Goal: Task Accomplishment & Management: Complete application form

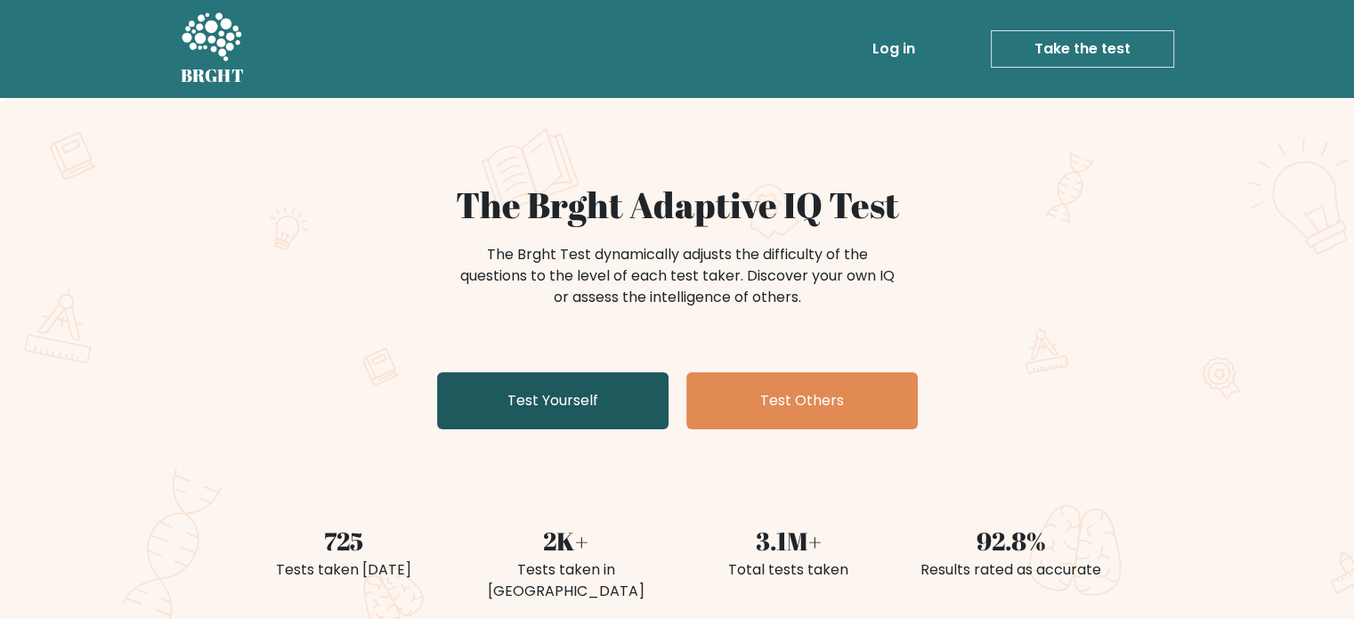
click at [610, 413] on link "Test Yourself" at bounding box center [552, 400] width 231 height 57
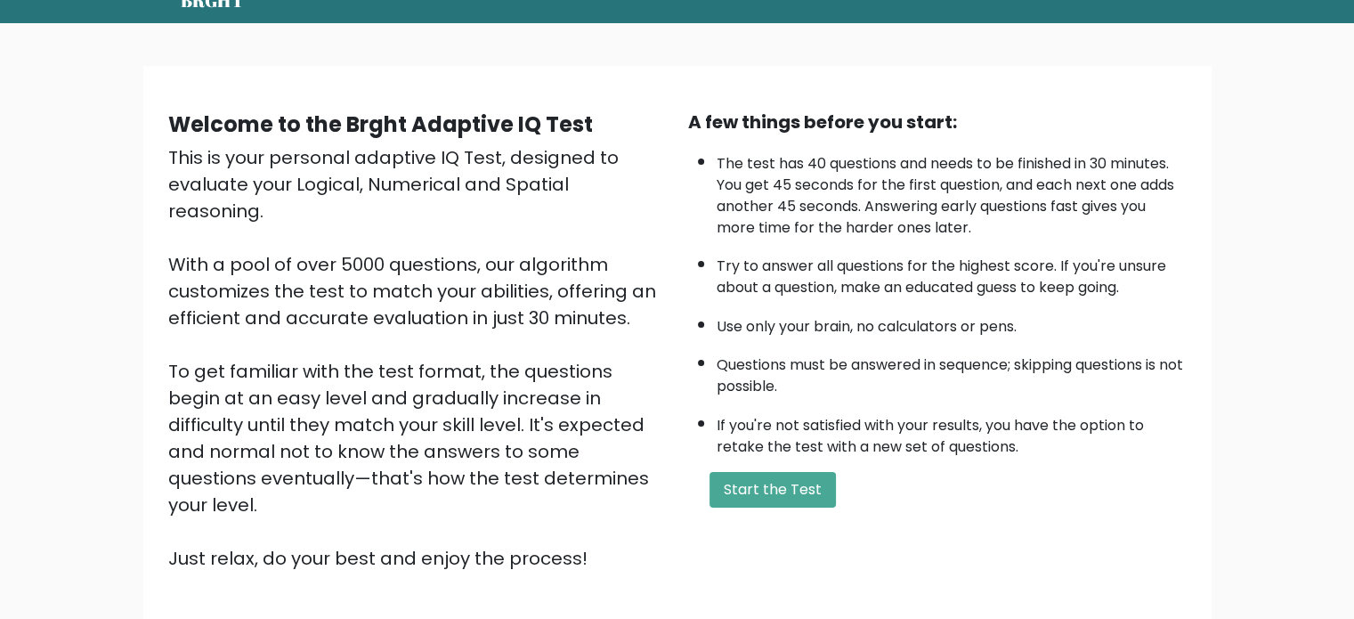
scroll to position [82, 0]
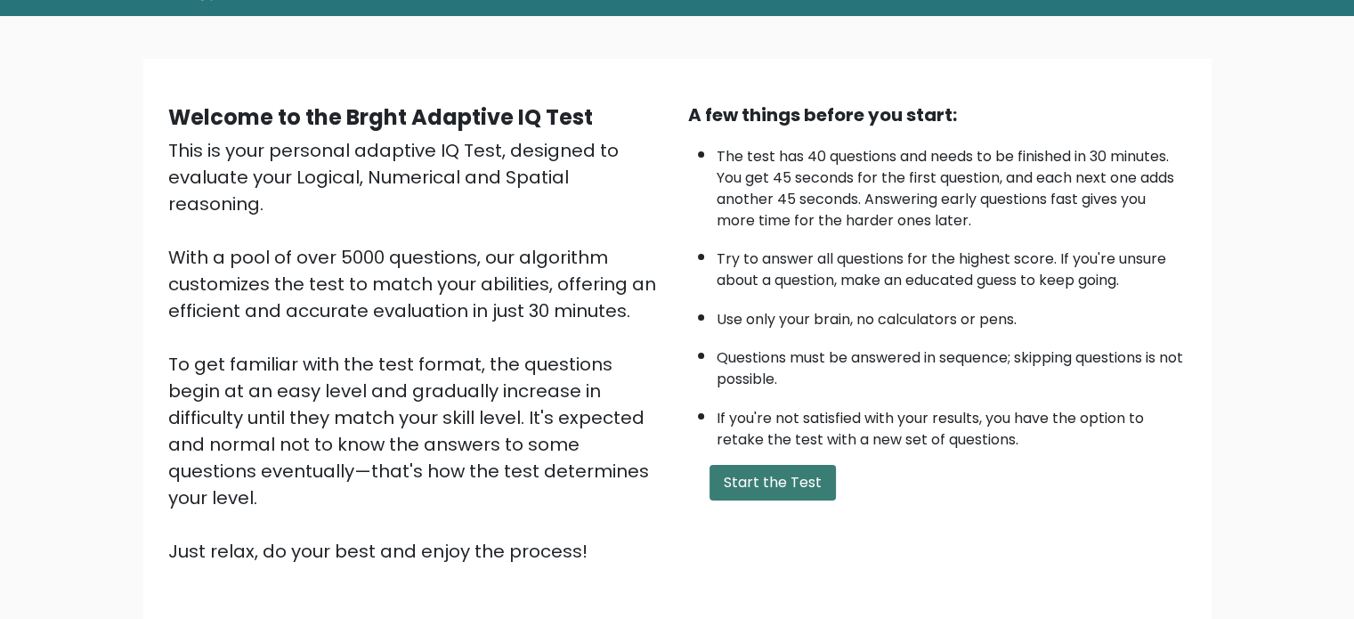
click at [790, 465] on button "Start the Test" at bounding box center [773, 483] width 126 height 36
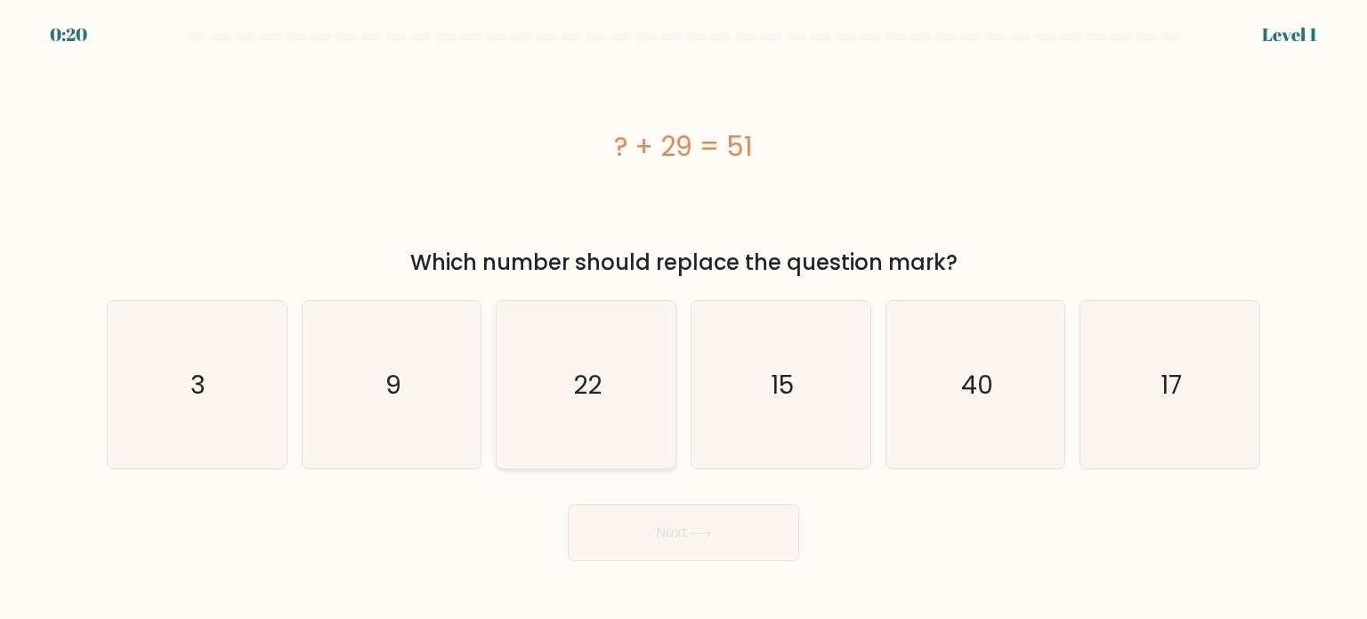
click at [648, 341] on icon "22" at bounding box center [585, 384] width 167 height 167
click at [684, 319] on input "c. 22" at bounding box center [684, 314] width 1 height 9
radio input "true"
click at [672, 530] on button "Next" at bounding box center [683, 532] width 231 height 57
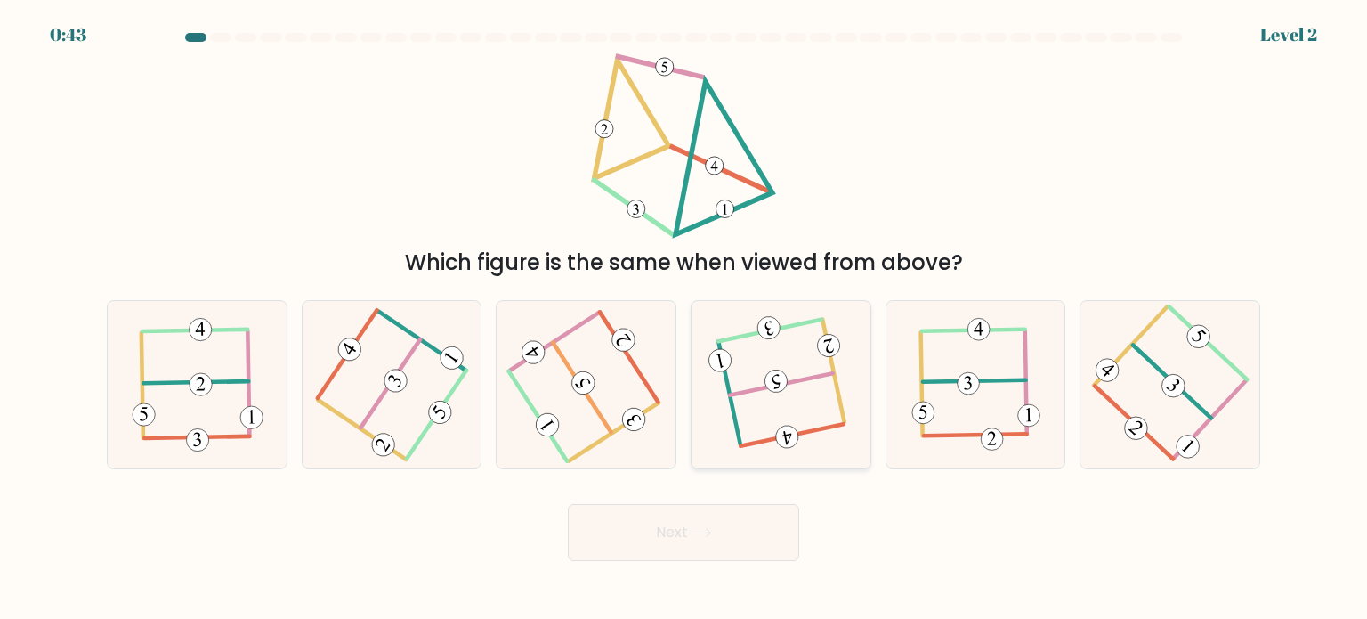
click at [796, 379] on 113 at bounding box center [781, 384] width 102 height 22
click at [685, 319] on input "d." at bounding box center [684, 314] width 1 height 9
radio input "true"
click at [713, 525] on button "Next" at bounding box center [683, 532] width 231 height 57
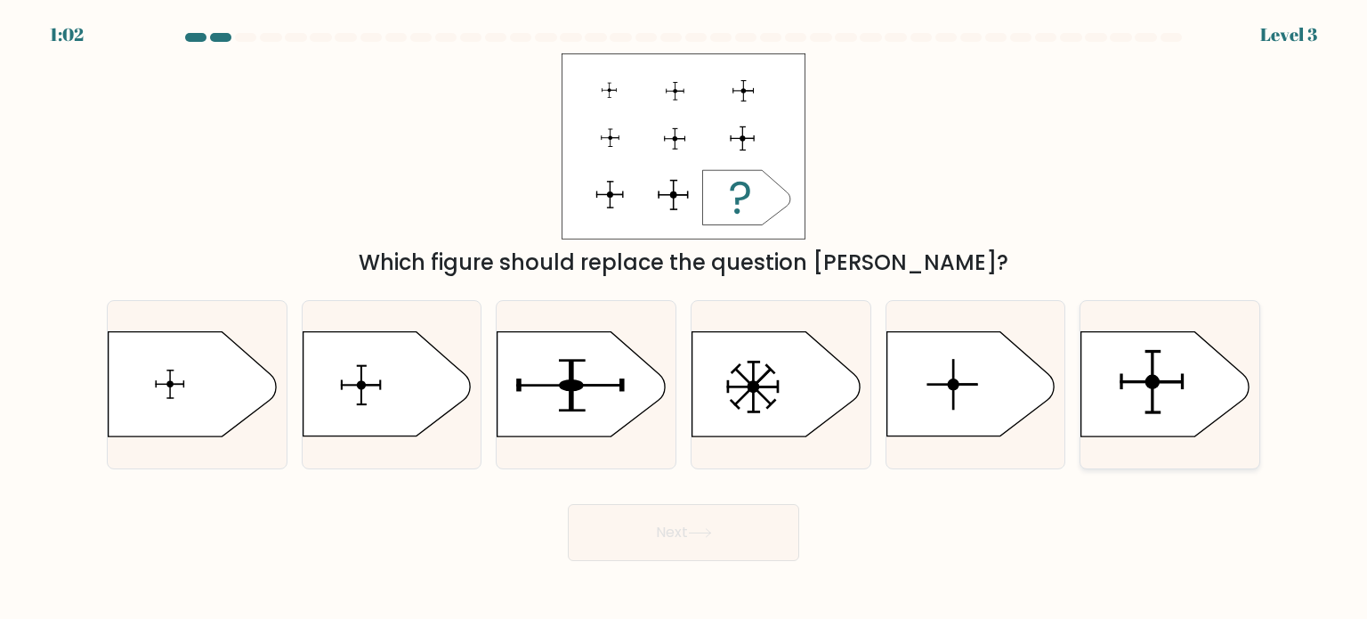
click at [1192, 393] on icon at bounding box center [1165, 384] width 167 height 104
click at [685, 319] on input "f." at bounding box center [684, 314] width 1 height 9
radio input "true"
click at [652, 534] on button "Next" at bounding box center [683, 532] width 231 height 57
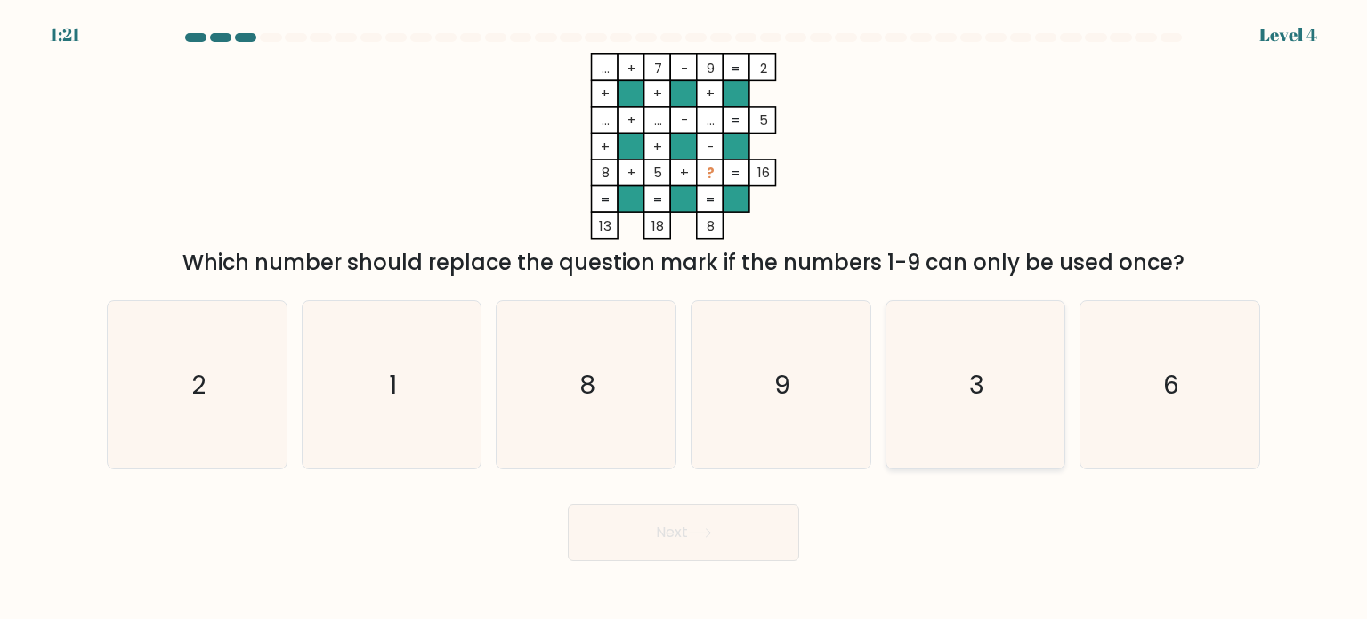
click at [951, 345] on icon "3" at bounding box center [975, 384] width 167 height 167
click at [685, 319] on input "e. 3" at bounding box center [684, 314] width 1 height 9
radio input "true"
click at [780, 530] on button "Next" at bounding box center [683, 532] width 231 height 57
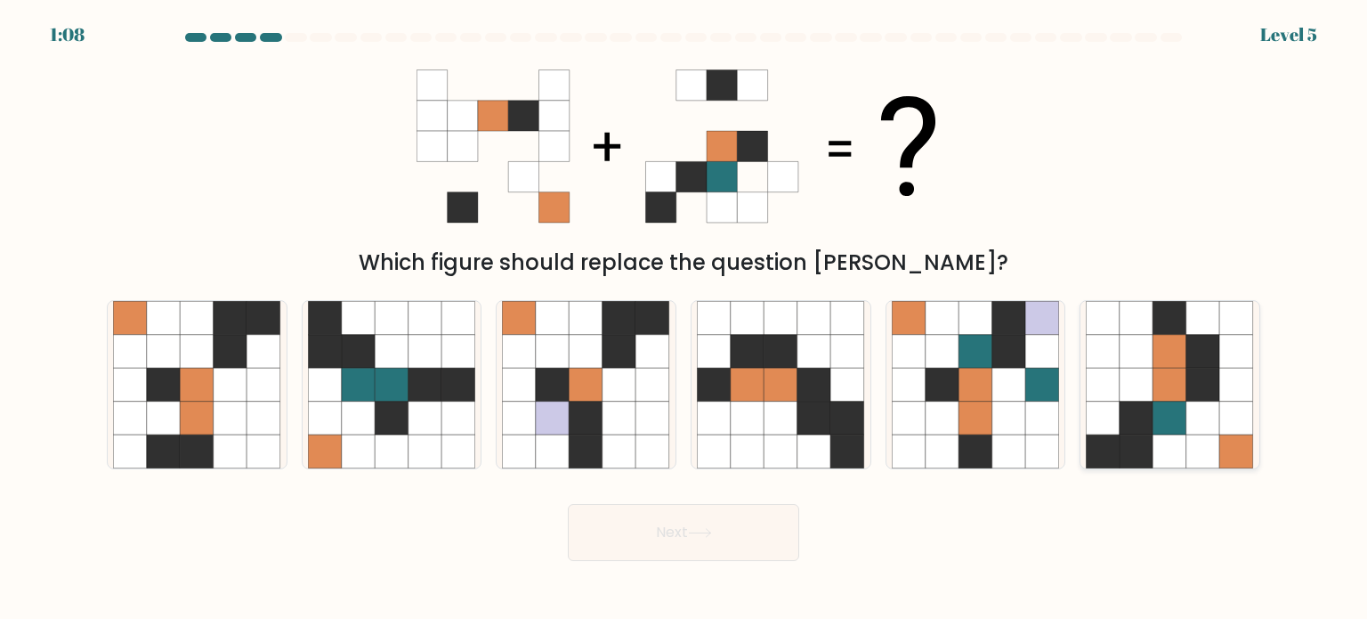
click at [1194, 352] on icon at bounding box center [1204, 351] width 34 height 34
click at [685, 319] on input "f." at bounding box center [684, 314] width 1 height 9
radio input "true"
click at [633, 530] on button "Next" at bounding box center [683, 532] width 231 height 57
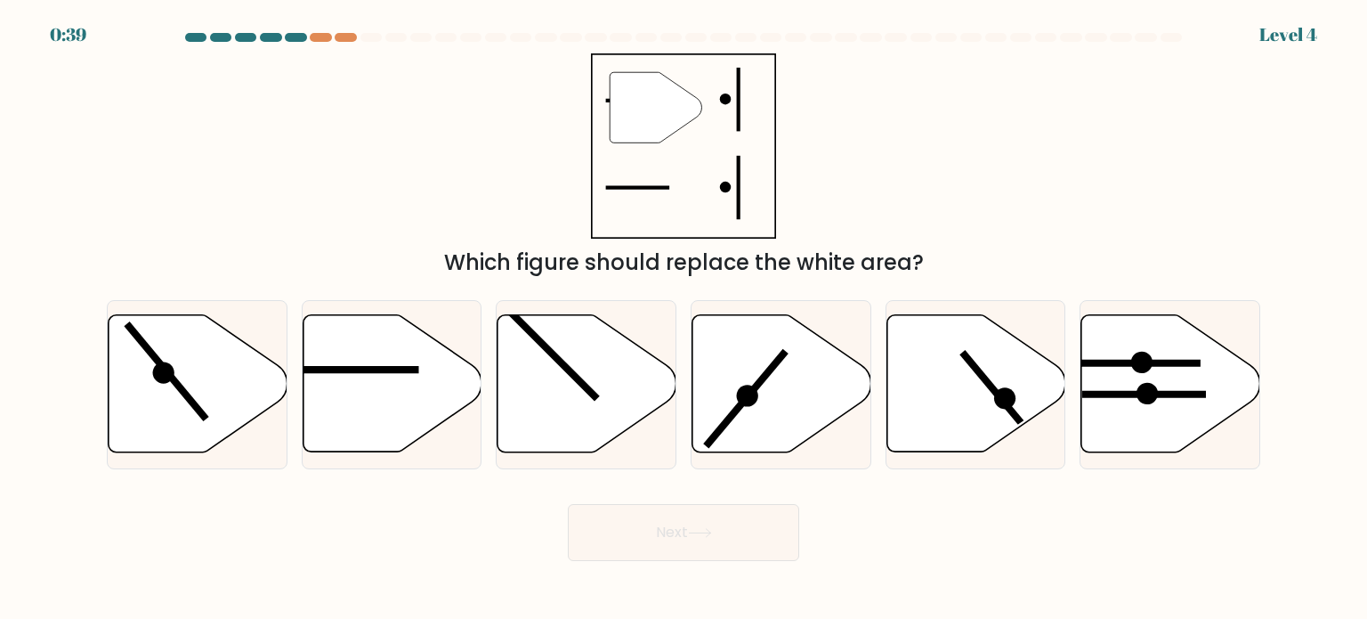
click at [344, 29] on div "0:39 Level 4" at bounding box center [683, 24] width 1367 height 48
click at [344, 35] on div at bounding box center [345, 37] width 21 height 9
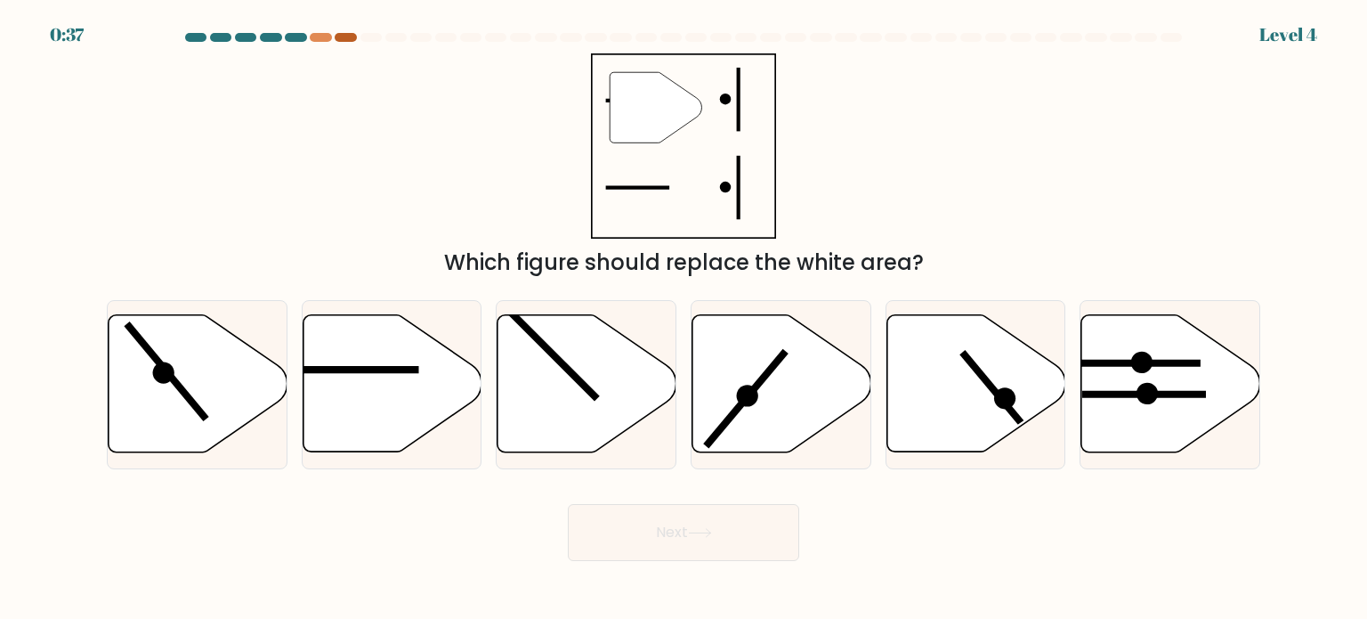
click at [344, 35] on div at bounding box center [345, 37] width 21 height 9
click at [448, 373] on icon at bounding box center [392, 383] width 179 height 137
click at [684, 319] on input "b." at bounding box center [684, 314] width 1 height 9
radio input "true"
click at [685, 523] on button "Next" at bounding box center [683, 532] width 231 height 57
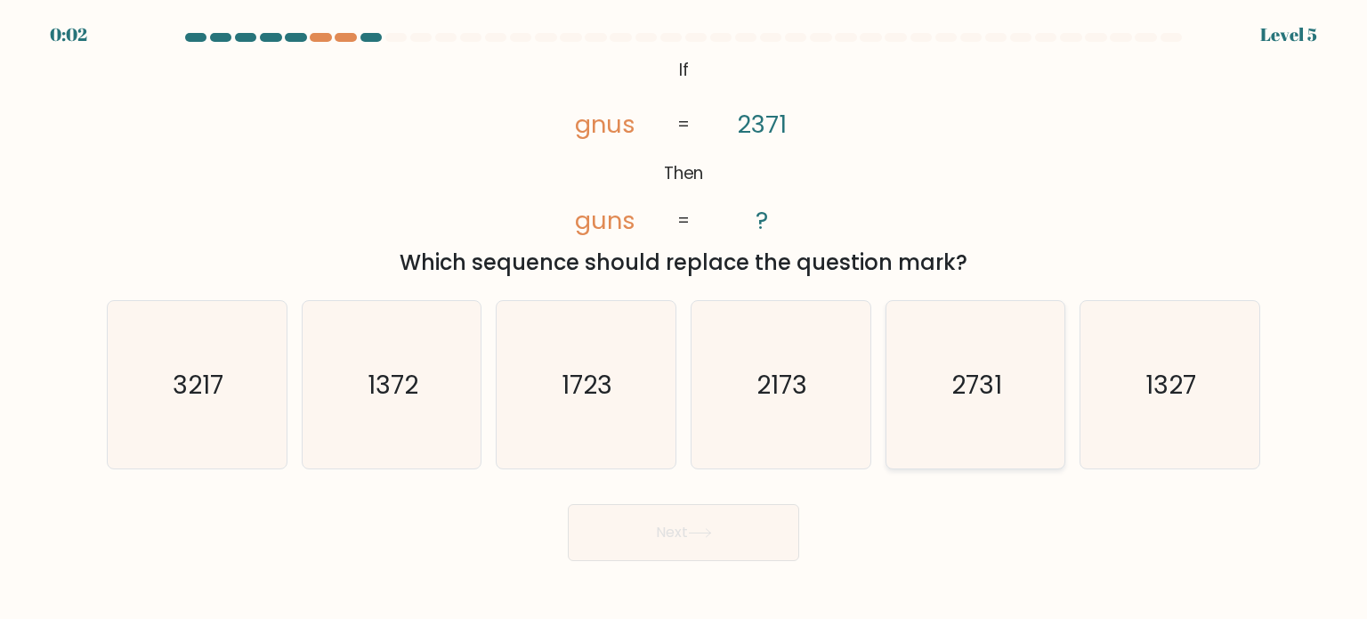
click at [996, 421] on icon "2731" at bounding box center [975, 384] width 167 height 167
click at [685, 319] on input "e. 2731" at bounding box center [684, 314] width 1 height 9
radio input "true"
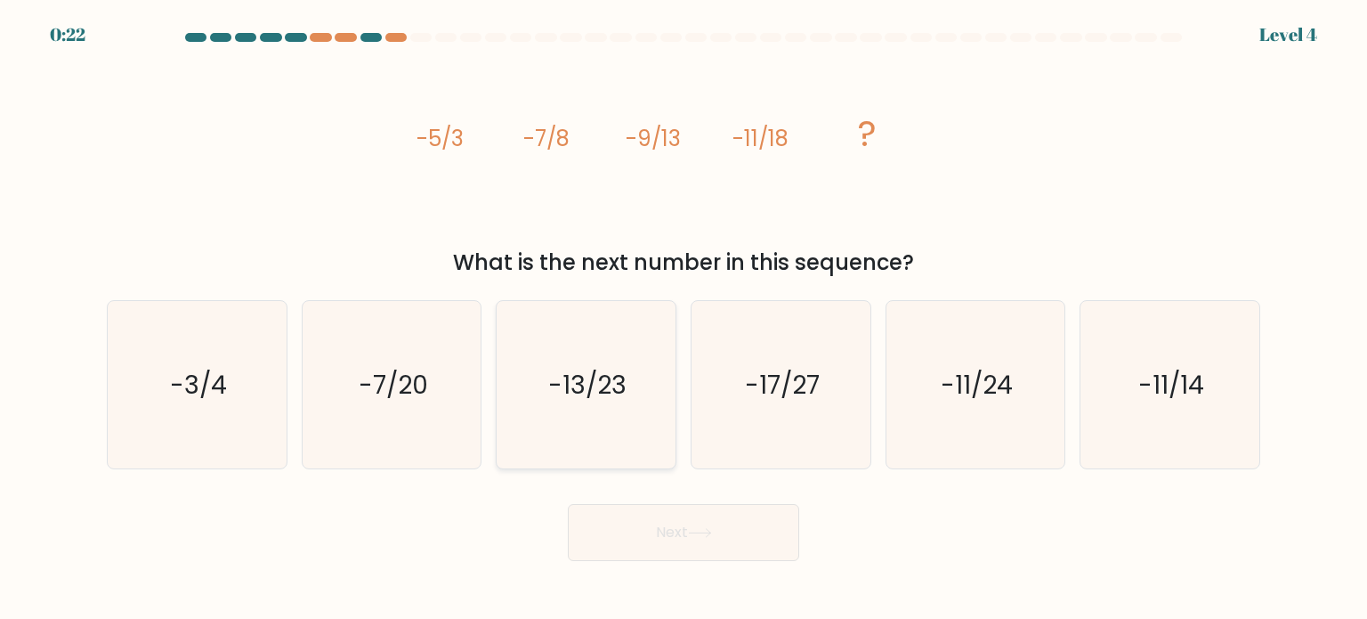
click at [595, 369] on text "-13/23" at bounding box center [588, 384] width 78 height 36
click at [684, 319] on input "c. -13/23" at bounding box center [684, 314] width 1 height 9
radio input "true"
click at [694, 541] on button "Next" at bounding box center [683, 532] width 231 height 57
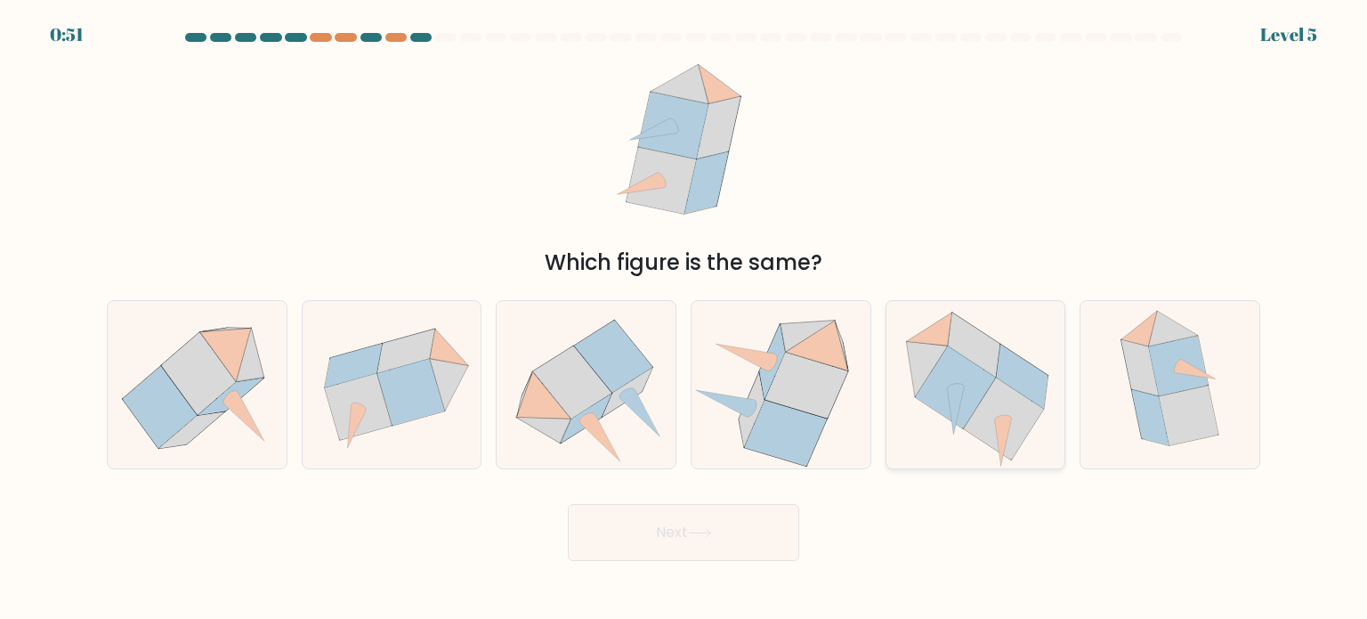
click at [1011, 434] on icon at bounding box center [1004, 419] width 80 height 82
click at [685, 319] on input "e." at bounding box center [684, 314] width 1 height 9
radio input "true"
click at [691, 533] on button "Next" at bounding box center [683, 532] width 231 height 57
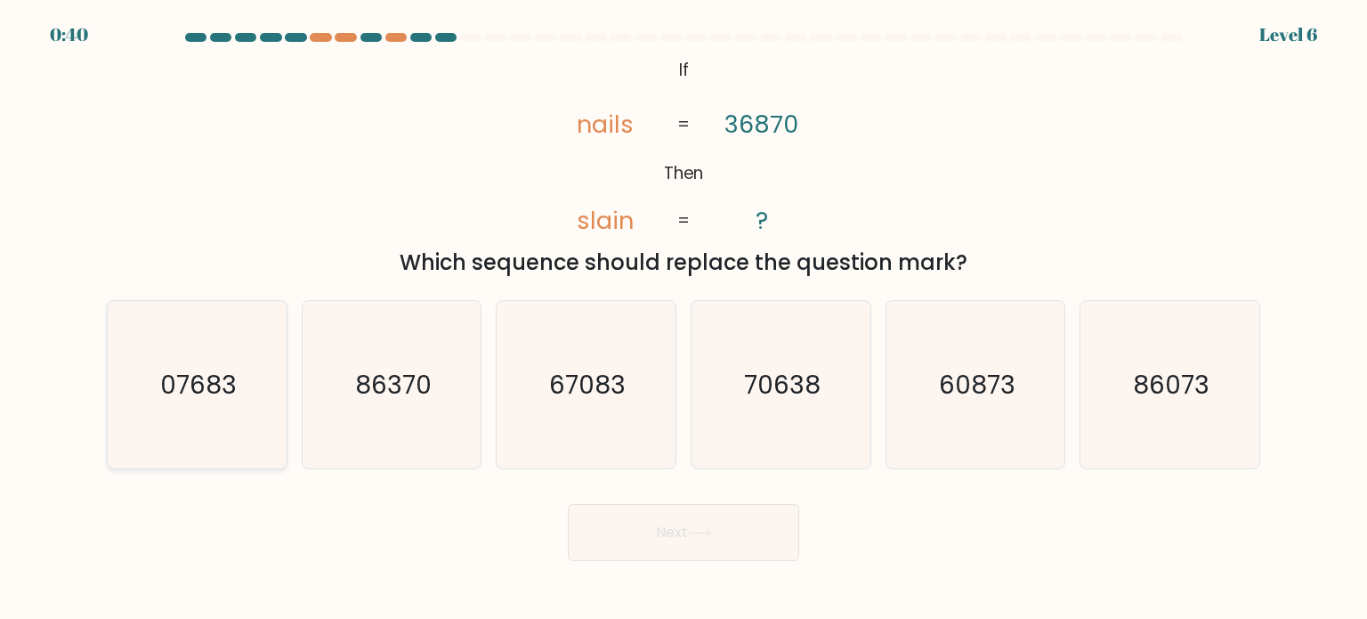
click at [211, 381] on text "07683" at bounding box center [198, 384] width 77 height 36
click at [684, 319] on input "a. 07683" at bounding box center [684, 314] width 1 height 9
radio input "true"
click at [653, 547] on button "Next" at bounding box center [683, 532] width 231 height 57
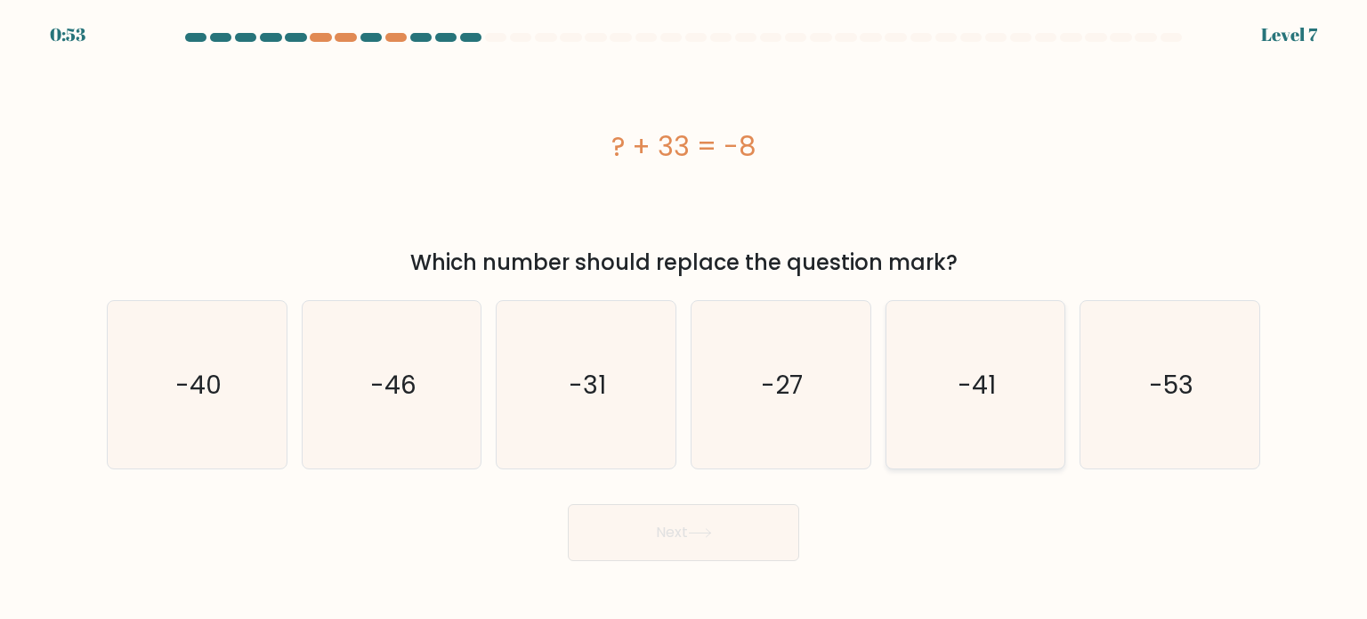
click at [1015, 333] on icon "-41" at bounding box center [975, 384] width 167 height 167
click at [685, 319] on input "e. -41" at bounding box center [684, 314] width 1 height 9
radio input "true"
click at [669, 540] on button "Next" at bounding box center [683, 532] width 231 height 57
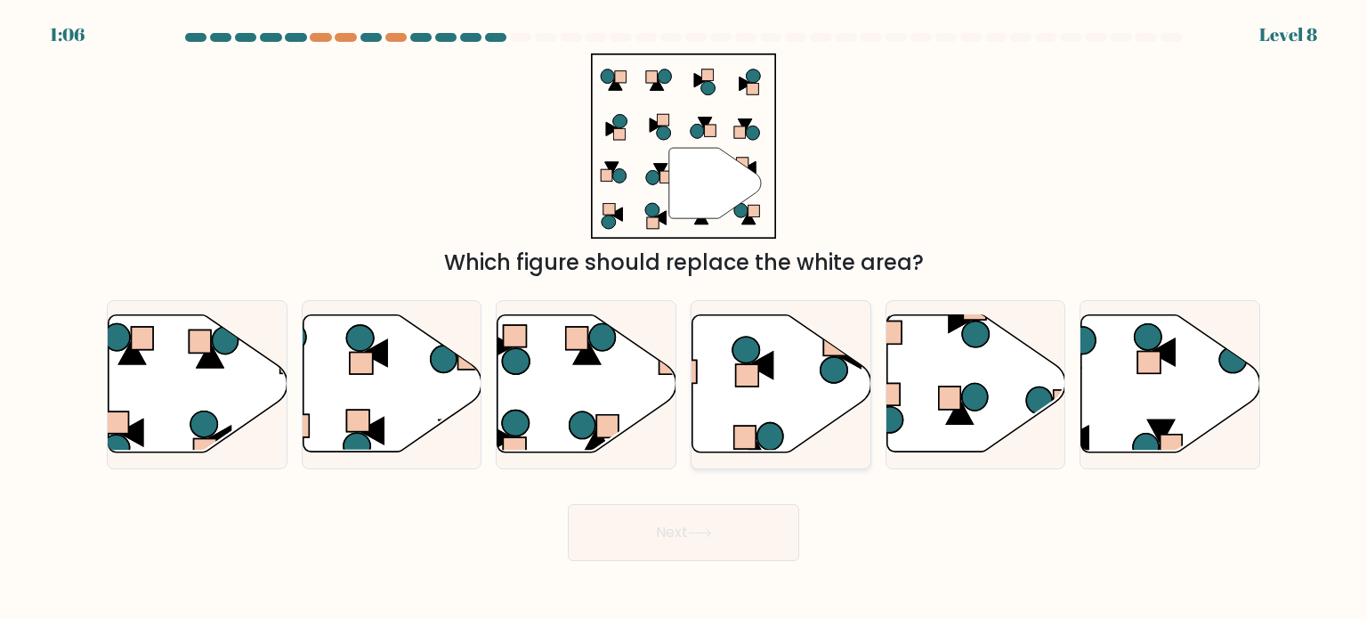
click at [766, 429] on icon at bounding box center [771, 437] width 26 height 28
click at [685, 319] on input "d." at bounding box center [684, 314] width 1 height 9
radio input "true"
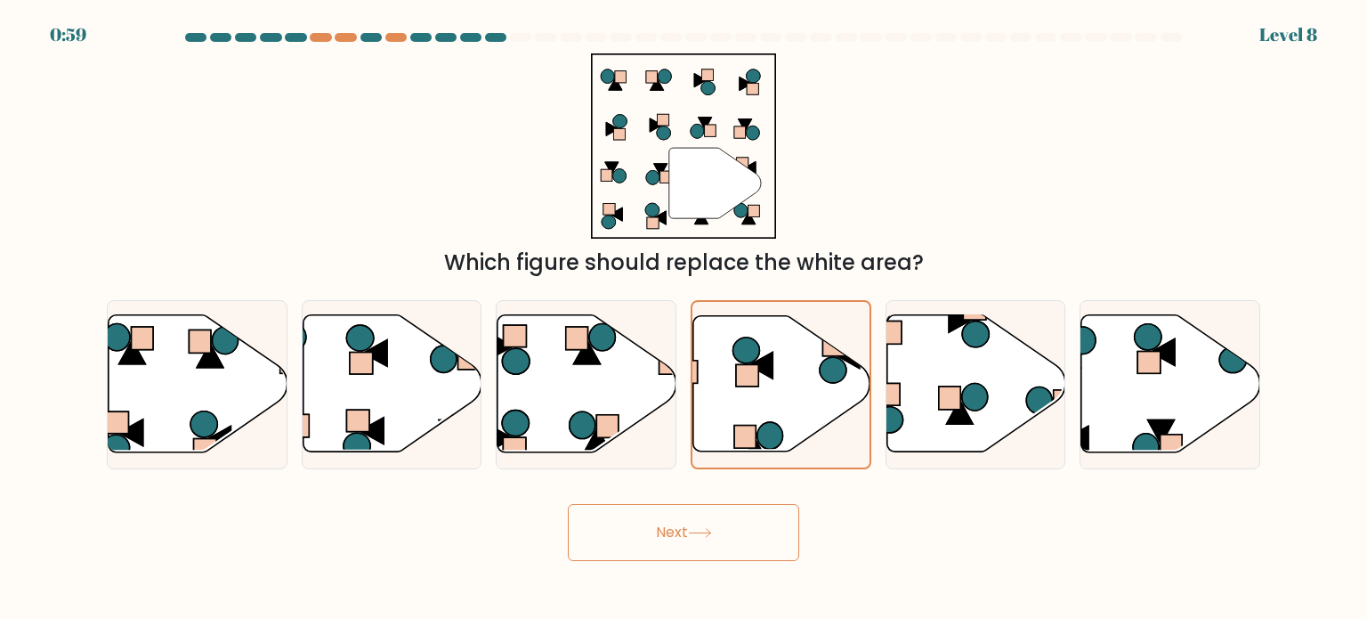
click at [700, 513] on button "Next" at bounding box center [683, 532] width 231 height 57
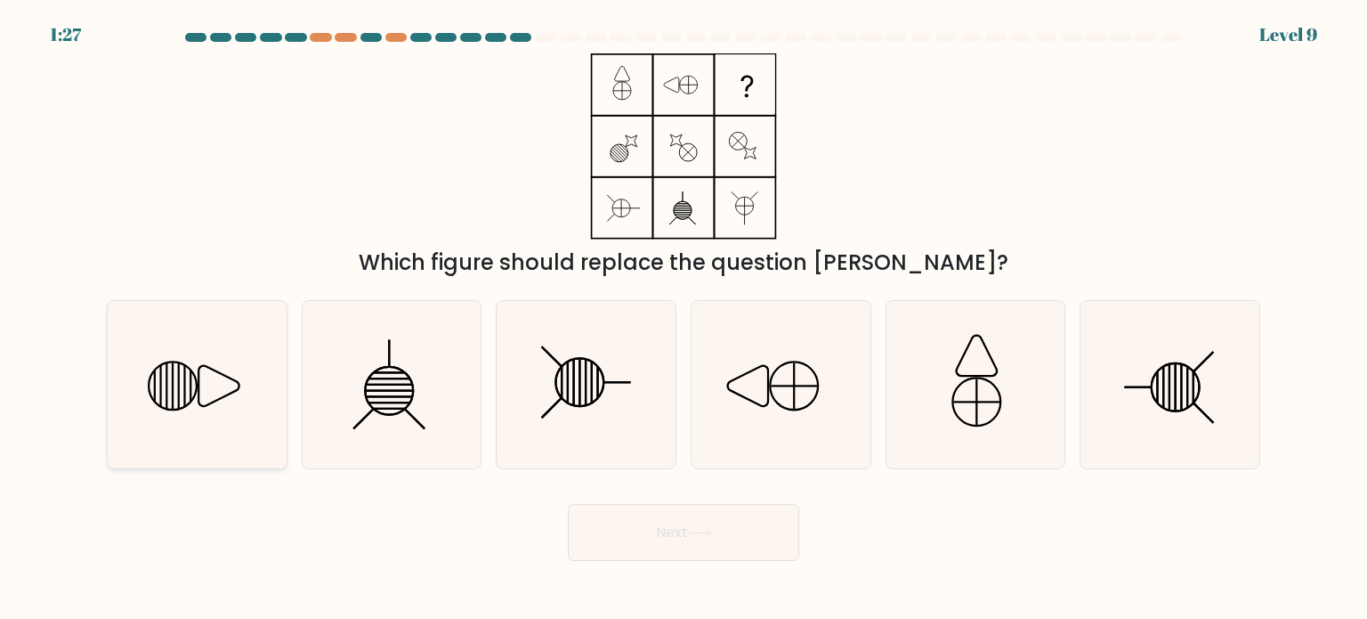
click at [185, 399] on line at bounding box center [185, 385] width 0 height 42
click at [684, 319] on input "a." at bounding box center [684, 314] width 1 height 9
radio input "true"
click at [597, 519] on button "Next" at bounding box center [683, 532] width 231 height 57
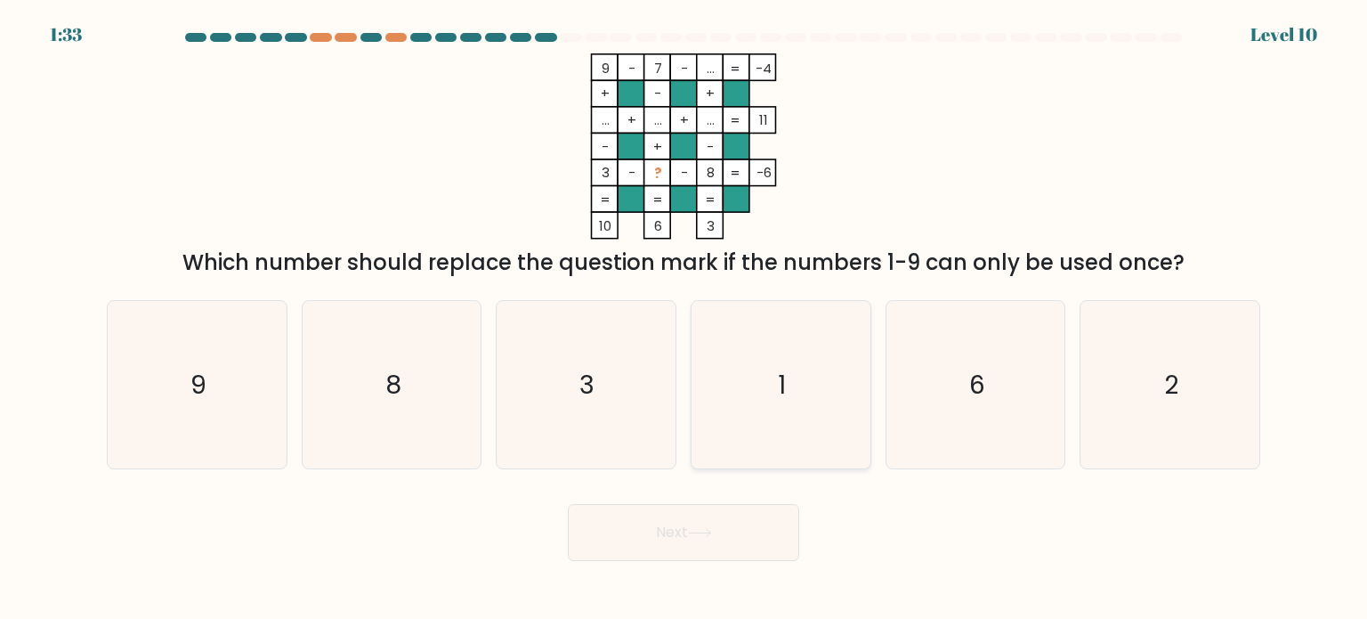
click at [780, 419] on icon "1" at bounding box center [780, 384] width 167 height 167
click at [685, 319] on input "d. 1" at bounding box center [684, 314] width 1 height 9
radio input "true"
click at [780, 419] on icon "1" at bounding box center [781, 385] width 166 height 166
click at [685, 319] on input "d. 1" at bounding box center [684, 314] width 1 height 9
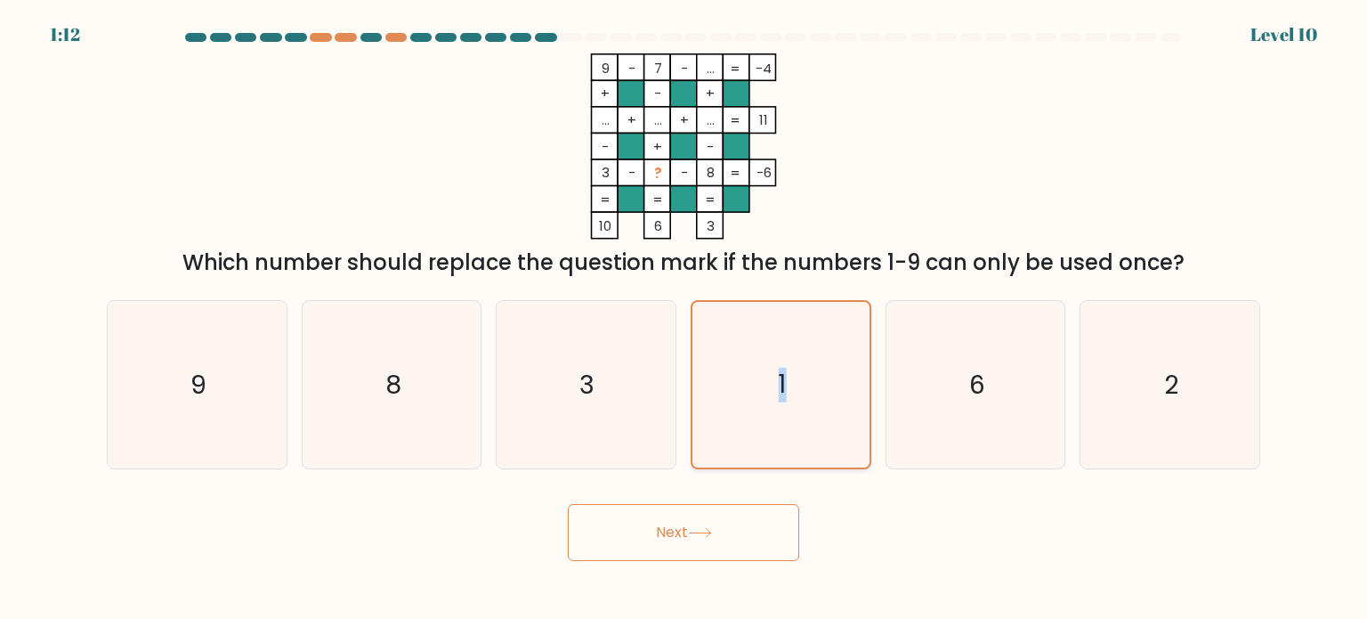
click at [780, 419] on icon "1" at bounding box center [781, 385] width 166 height 166
click at [685, 319] on input "d. 1" at bounding box center [684, 314] width 1 height 9
click at [757, 530] on button "Next" at bounding box center [683, 532] width 231 height 57
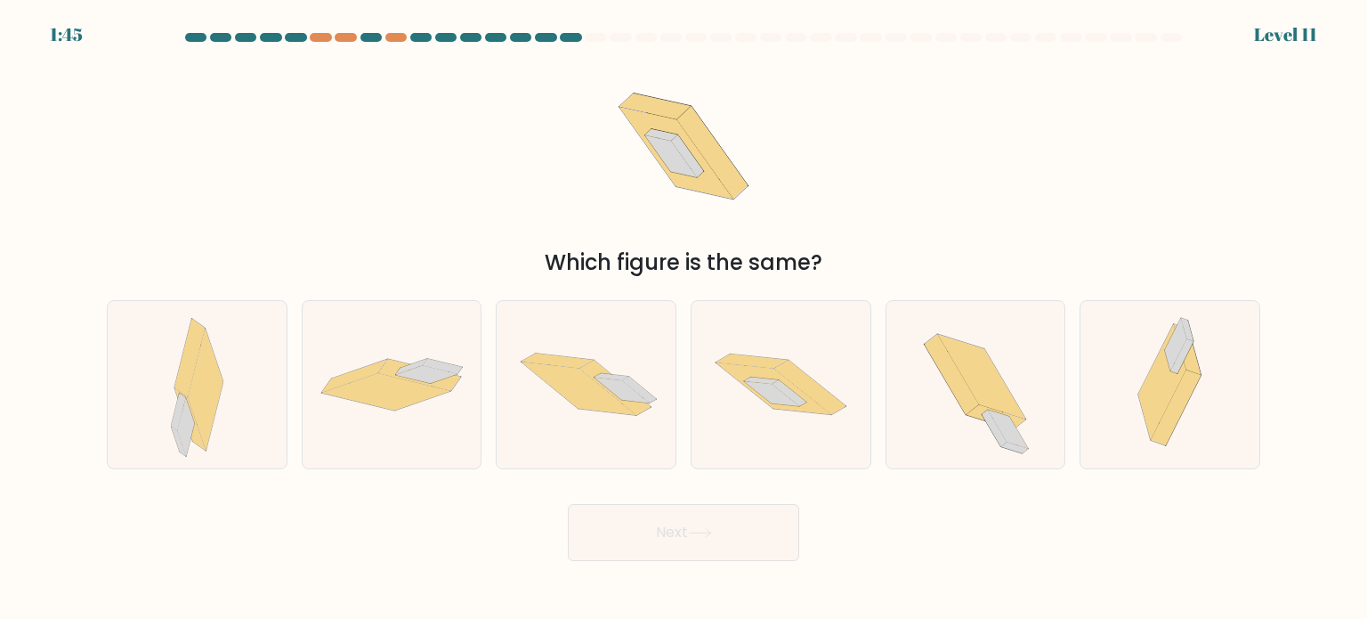
click at [757, 530] on button "Next" at bounding box center [683, 532] width 231 height 57
click at [774, 417] on icon at bounding box center [781, 384] width 179 height 118
click at [685, 319] on input "d." at bounding box center [684, 314] width 1 height 9
radio input "true"
click at [712, 531] on icon at bounding box center [700, 533] width 24 height 10
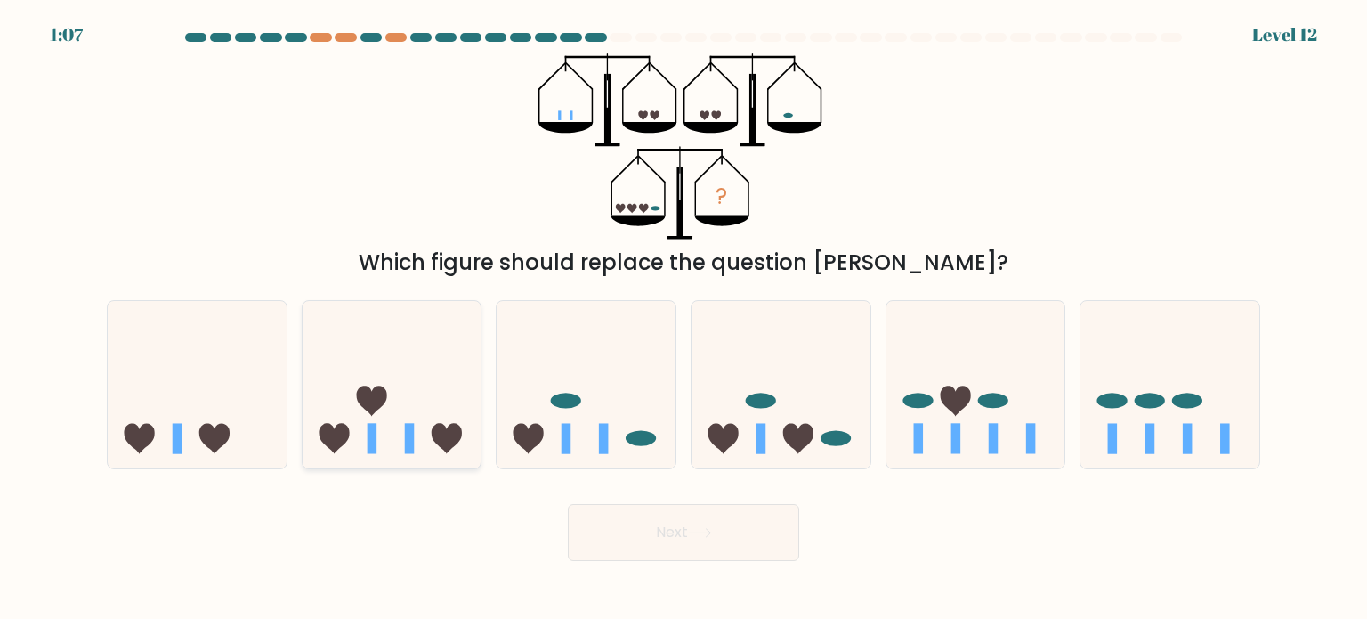
click at [434, 434] on icon at bounding box center [447, 438] width 30 height 30
click at [684, 319] on input "b." at bounding box center [684, 314] width 1 height 9
radio input "true"
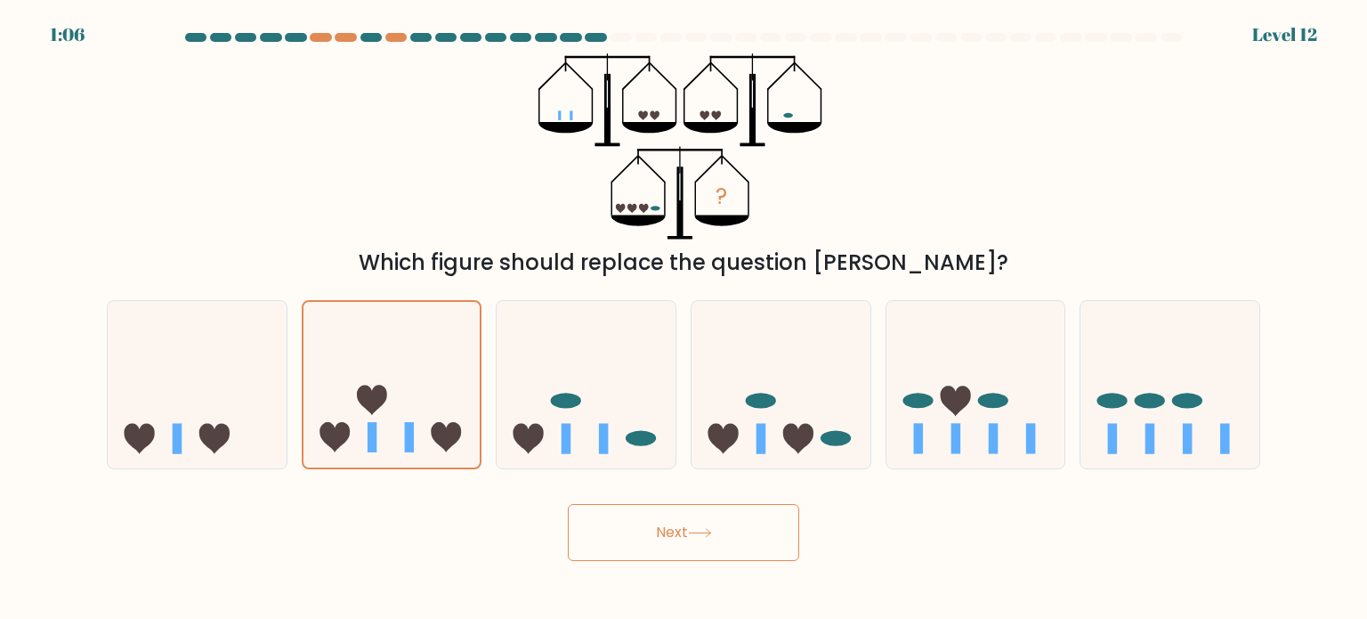
click at [623, 544] on button "Next" at bounding box center [683, 532] width 231 height 57
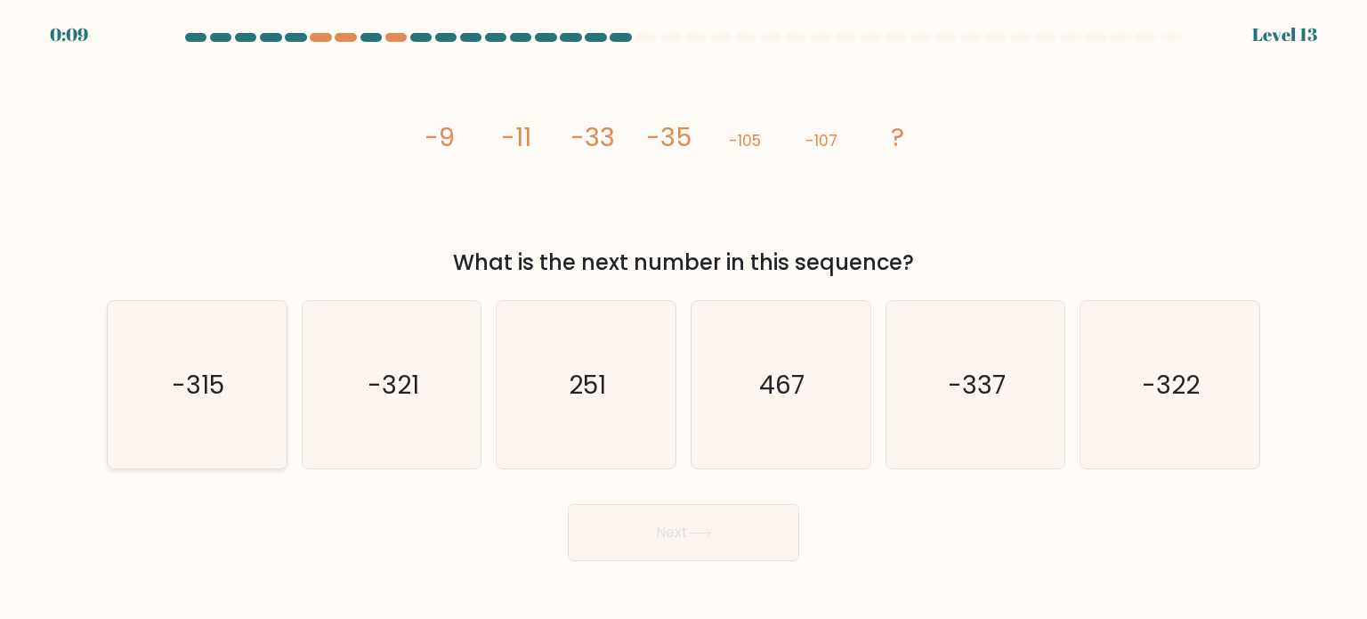
click at [235, 387] on icon "-315" at bounding box center [196, 384] width 167 height 167
click at [684, 319] on input "a. -315" at bounding box center [684, 314] width 1 height 9
radio input "true"
click at [652, 531] on button "Next" at bounding box center [683, 532] width 231 height 57
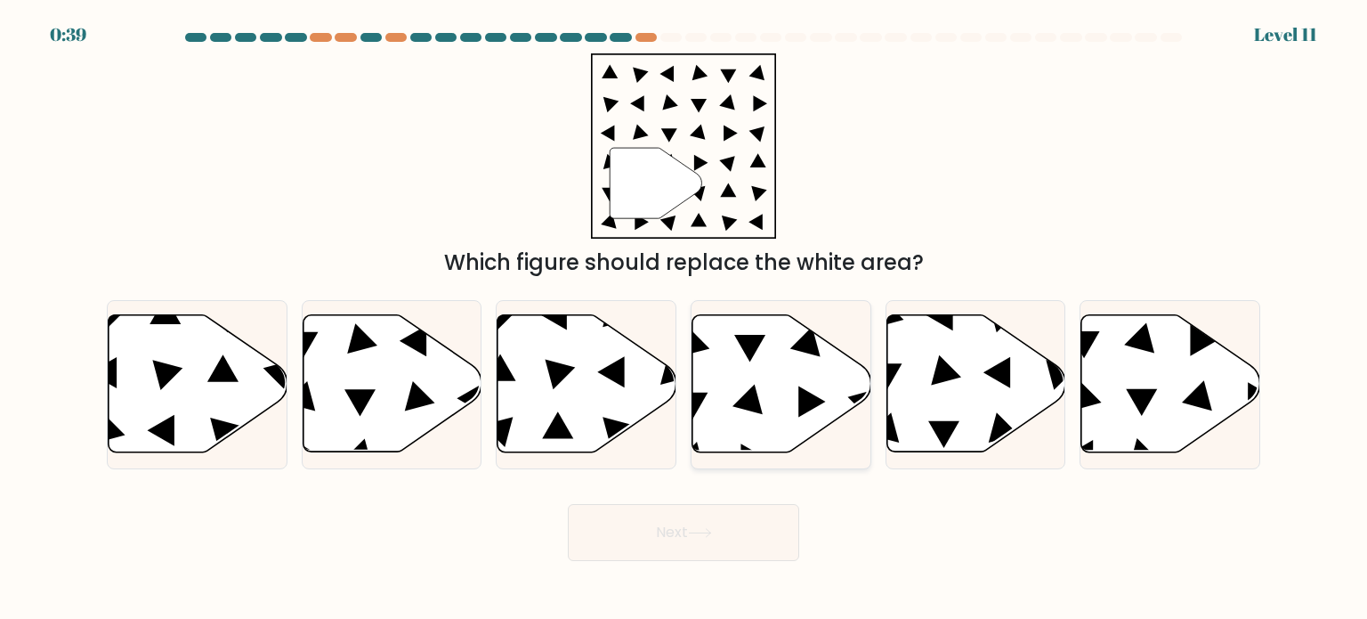
click at [737, 424] on icon at bounding box center [782, 383] width 179 height 137
click at [685, 319] on input "d." at bounding box center [684, 314] width 1 height 9
radio input "true"
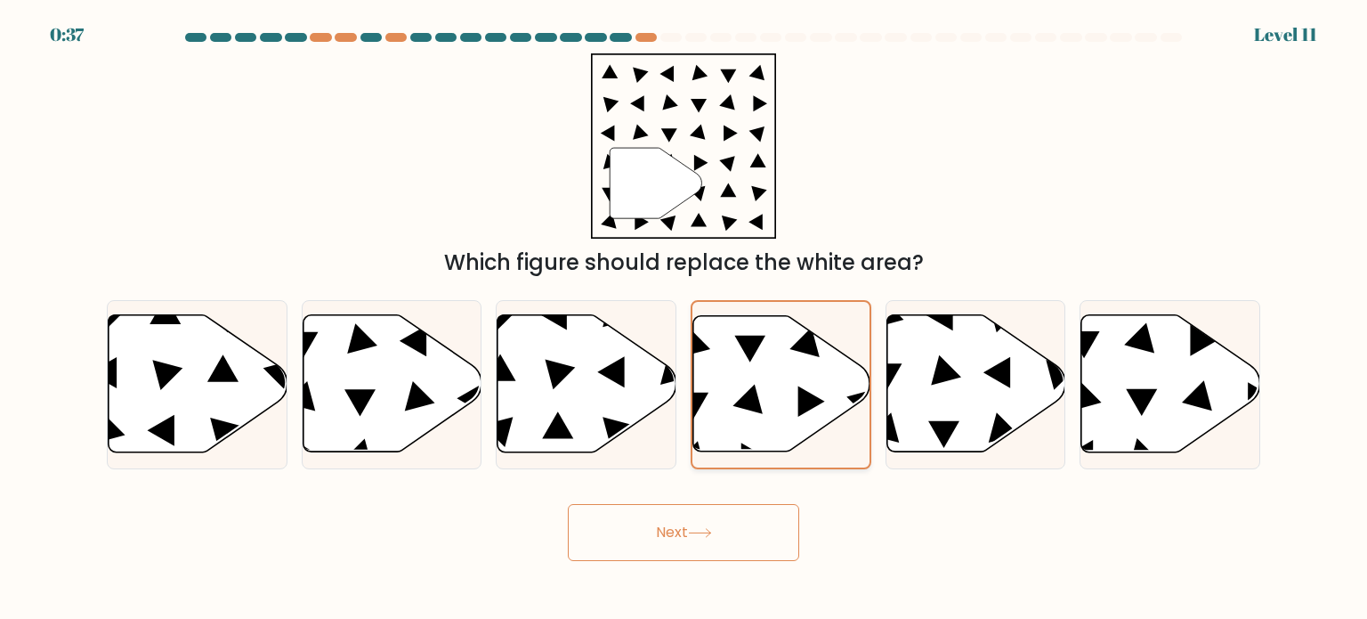
click at [737, 424] on icon at bounding box center [781, 383] width 177 height 135
click at [685, 319] on input "d." at bounding box center [684, 314] width 1 height 9
click at [710, 533] on icon at bounding box center [699, 533] width 21 height 8
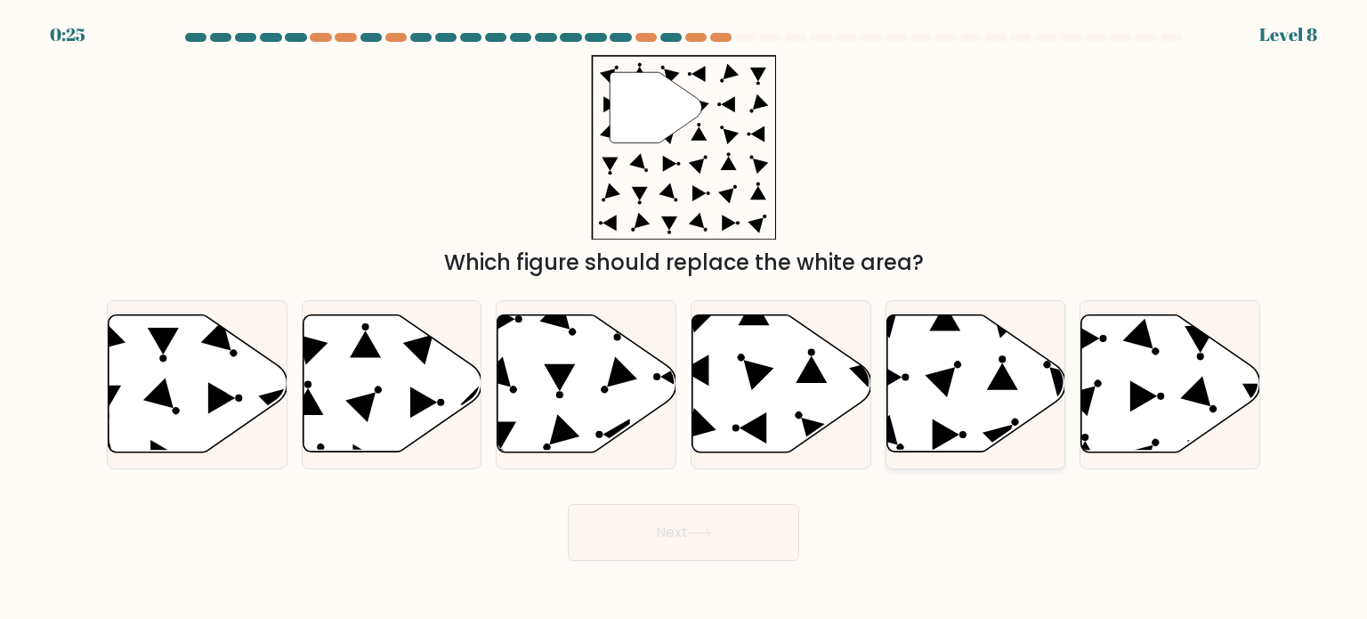
click at [951, 406] on icon at bounding box center [976, 383] width 179 height 137
click at [685, 319] on input "e." at bounding box center [684, 314] width 1 height 9
radio input "true"
click at [709, 508] on button "Next" at bounding box center [683, 532] width 231 height 57
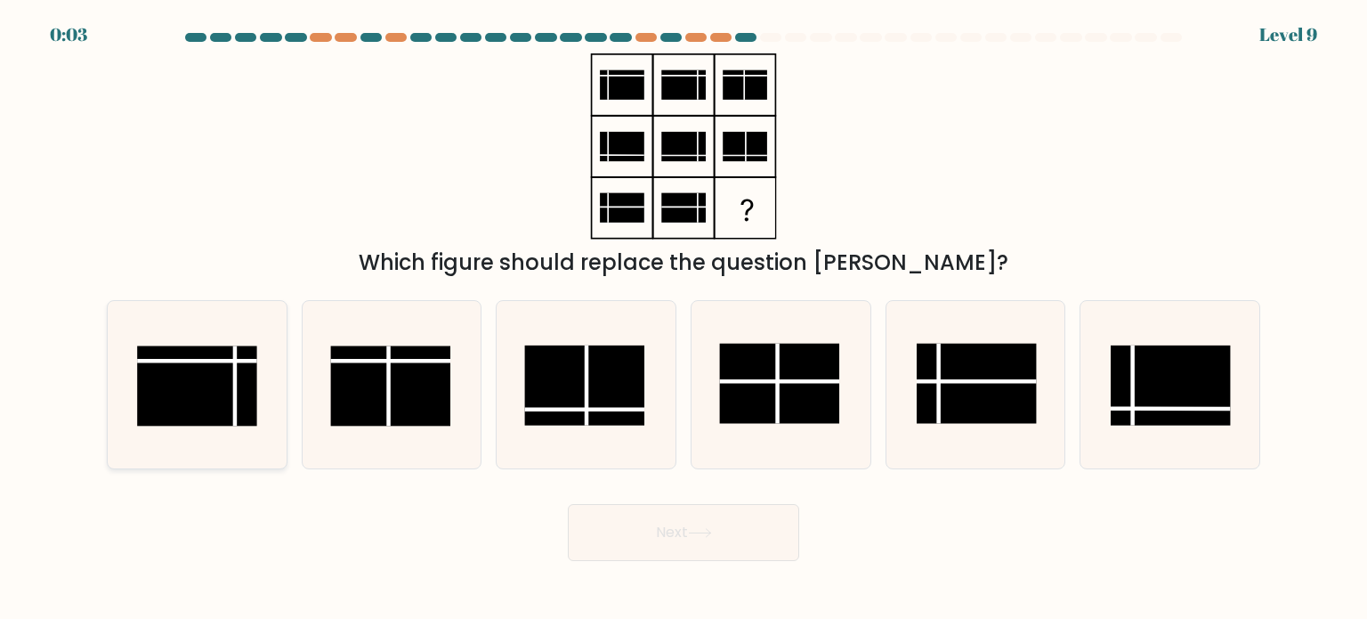
click at [210, 358] on rect at bounding box center [197, 385] width 120 height 80
click at [684, 319] on input "a." at bounding box center [684, 314] width 1 height 9
radio input "true"
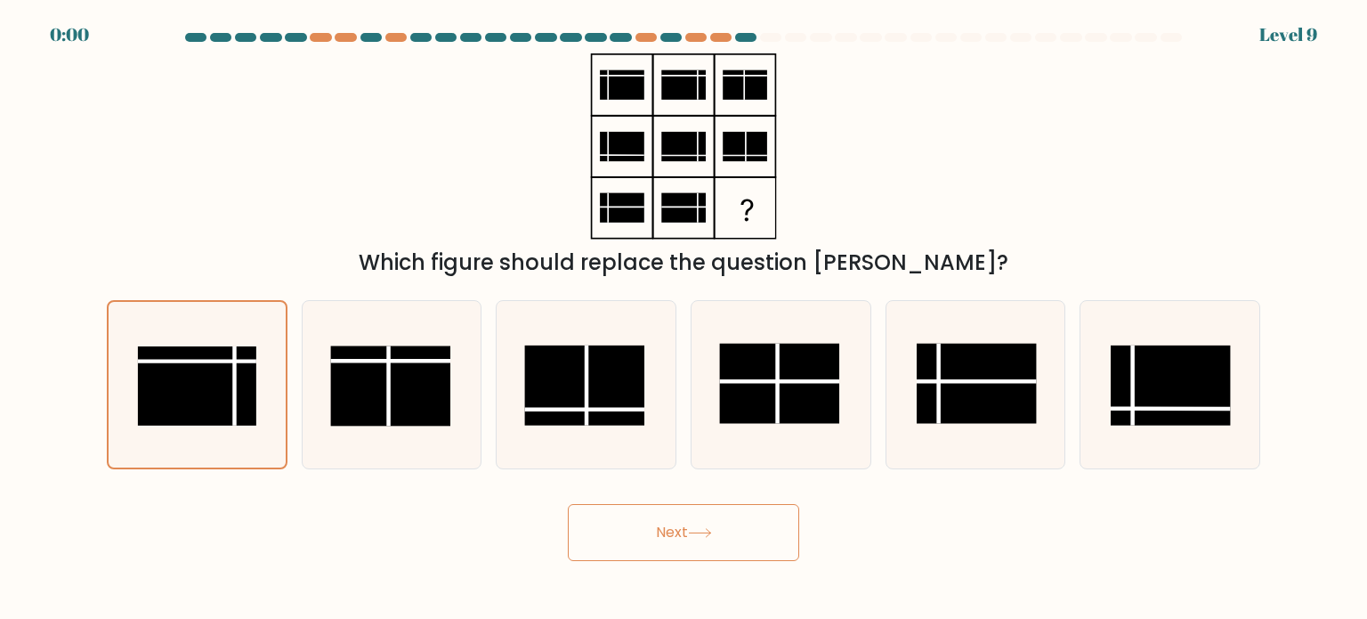
click at [640, 505] on button "Next" at bounding box center [683, 532] width 231 height 57
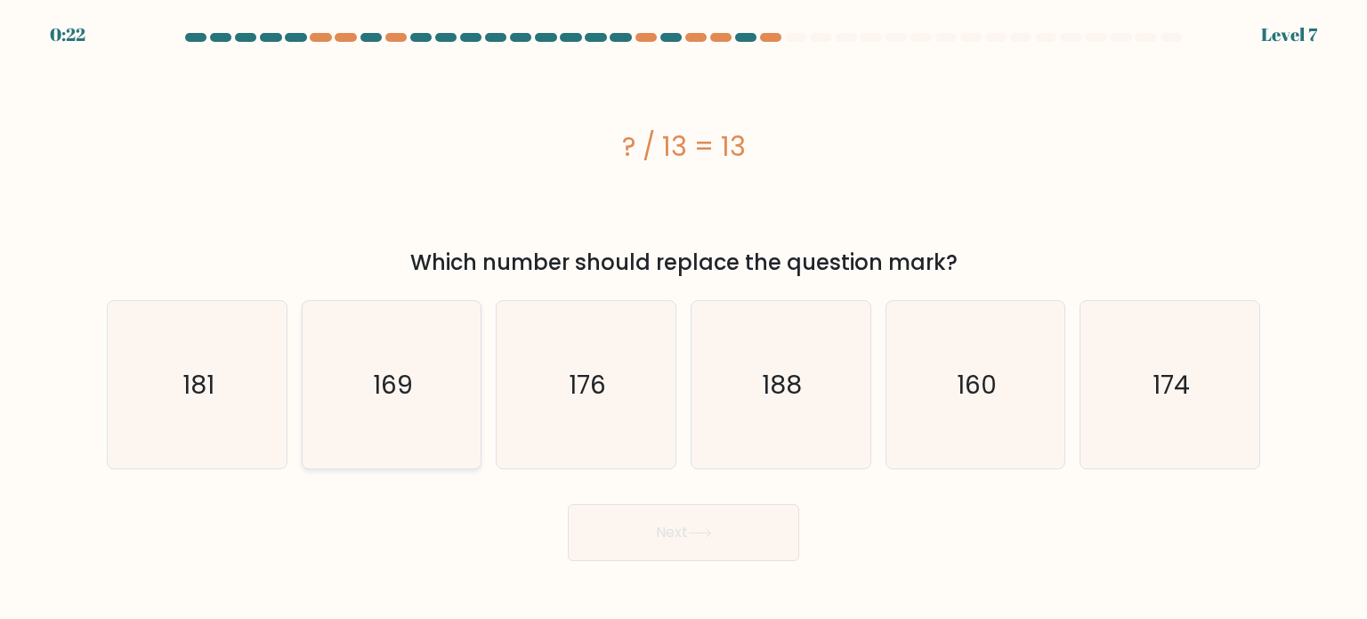
click at [426, 397] on icon "169" at bounding box center [391, 384] width 167 height 167
click at [684, 319] on input "b. 169" at bounding box center [684, 314] width 1 height 9
radio input "true"
click at [648, 529] on button "Next" at bounding box center [683, 532] width 231 height 57
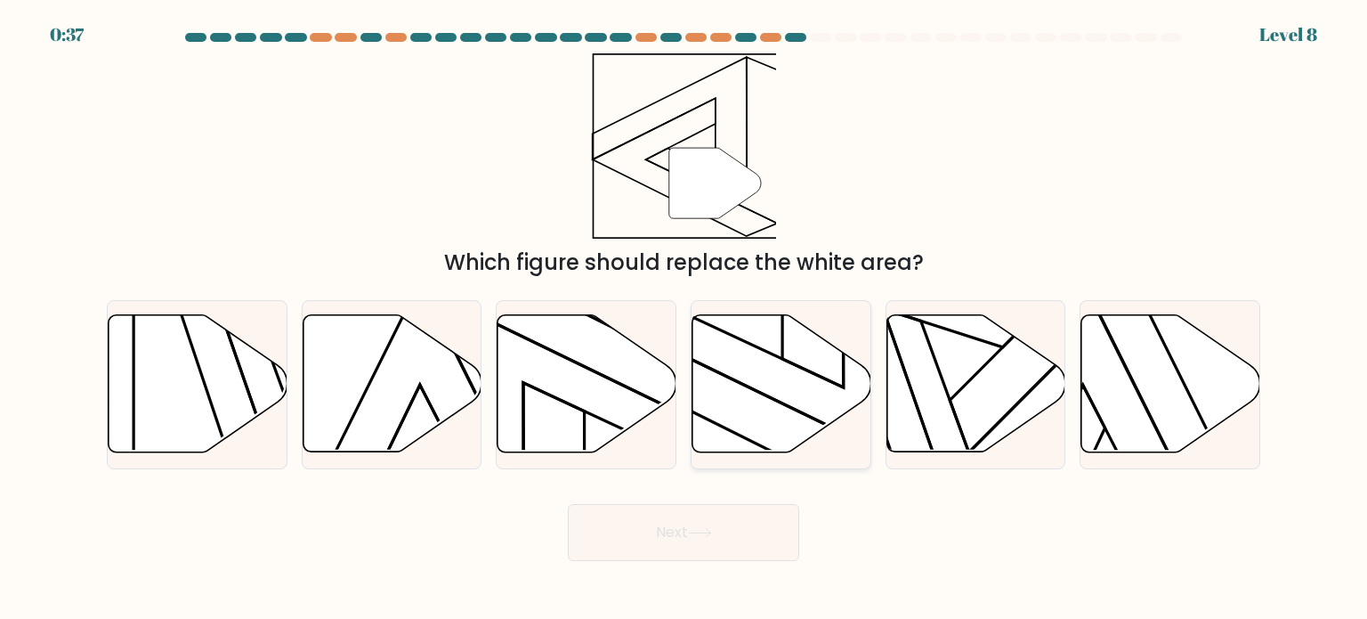
click at [826, 422] on icon at bounding box center [782, 383] width 179 height 137
click at [685, 319] on input "d." at bounding box center [684, 314] width 1 height 9
radio input "true"
click at [651, 544] on button "Next" at bounding box center [683, 532] width 231 height 57
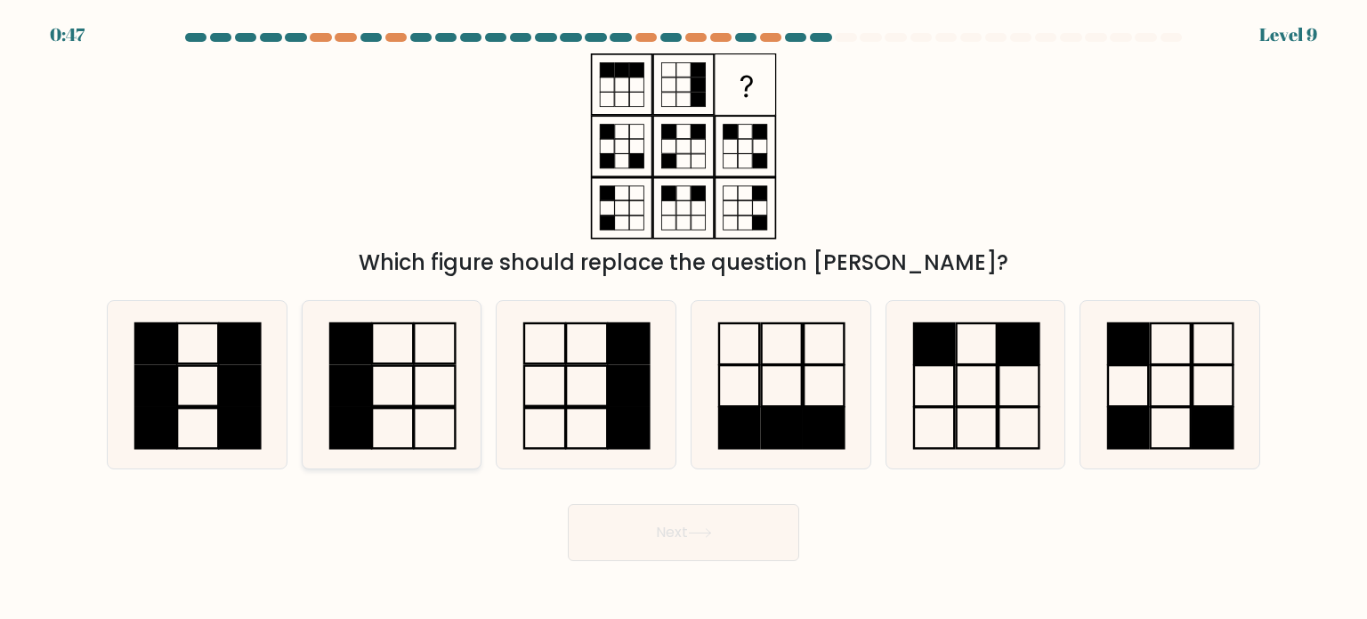
click at [355, 389] on rect at bounding box center [350, 385] width 41 height 40
click at [684, 319] on input "b." at bounding box center [684, 314] width 1 height 9
radio input "true"
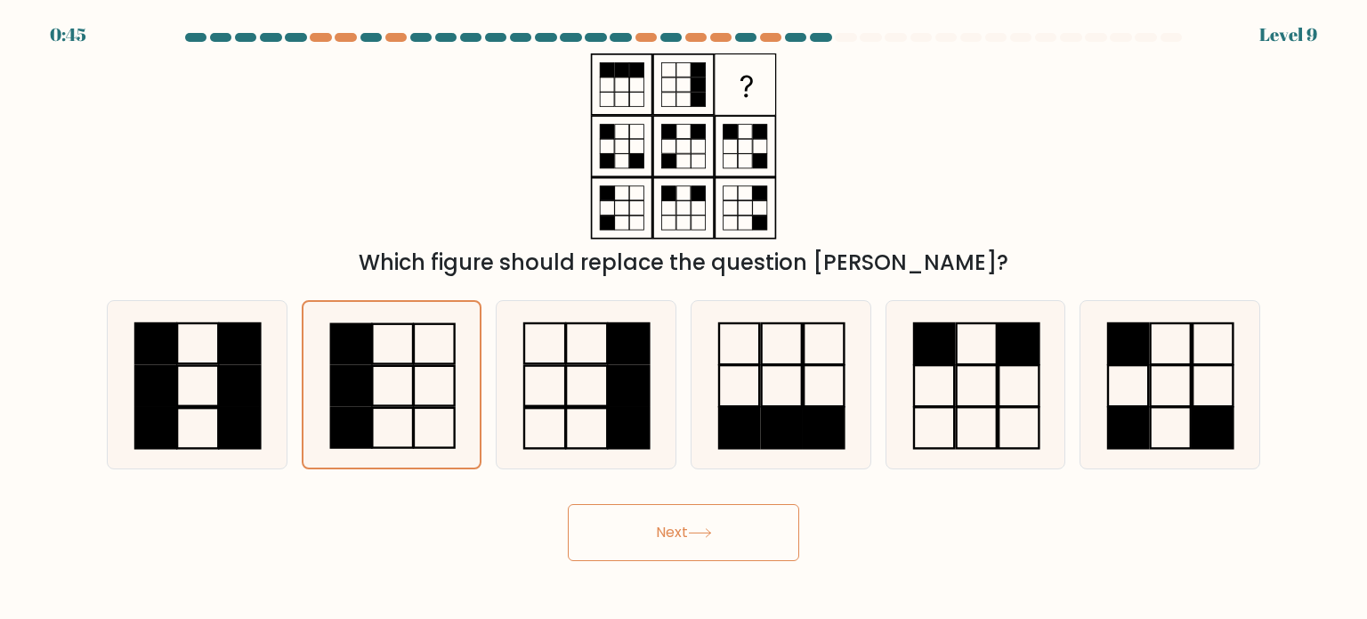
click at [642, 534] on button "Next" at bounding box center [683, 532] width 231 height 57
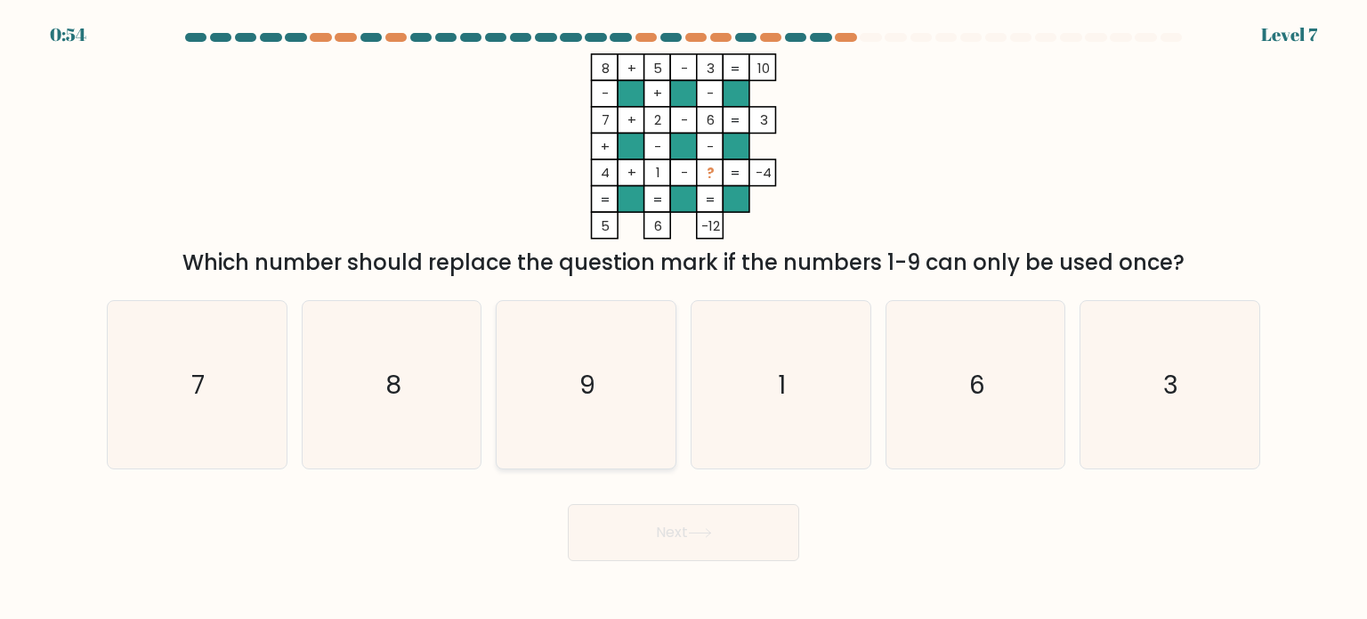
click at [617, 361] on icon "9" at bounding box center [585, 384] width 167 height 167
click at [684, 319] on input "c. 9" at bounding box center [684, 314] width 1 height 9
radio input "true"
click at [737, 548] on button "Next" at bounding box center [683, 532] width 231 height 57
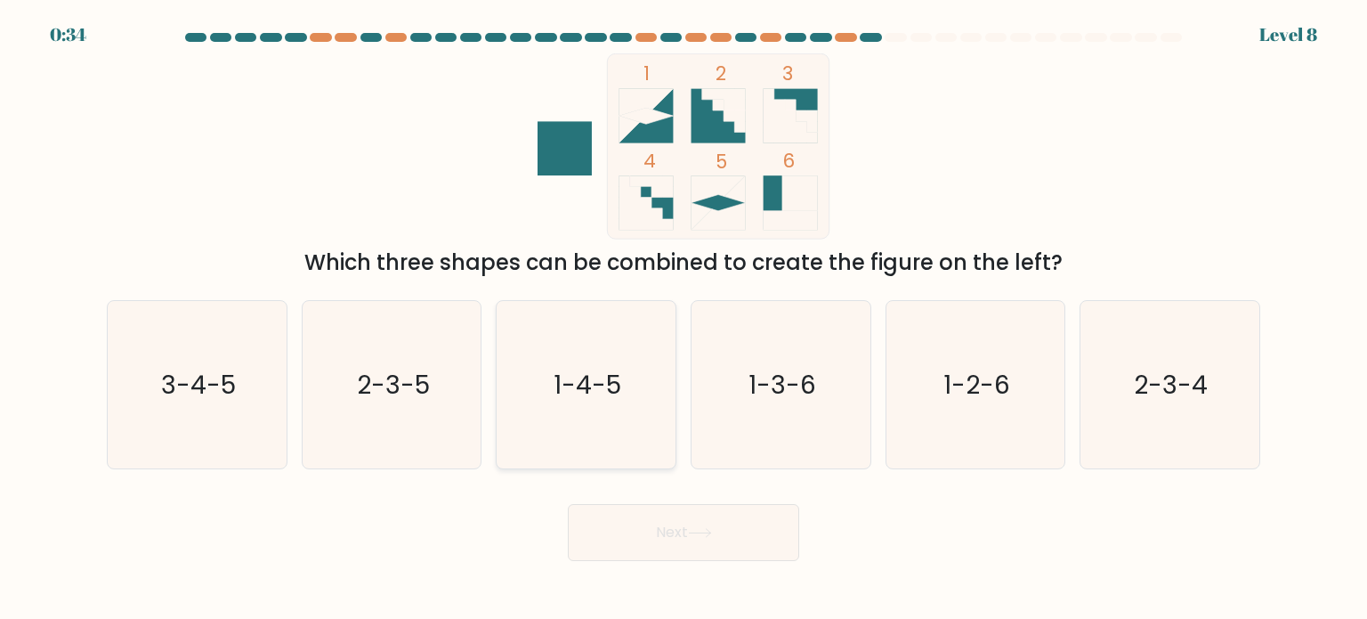
click at [641, 440] on icon "1-4-5" at bounding box center [585, 384] width 167 height 167
click at [684, 319] on input "c. 1-4-5" at bounding box center [684, 314] width 1 height 9
radio input "true"
click at [662, 538] on button "Next" at bounding box center [683, 532] width 231 height 57
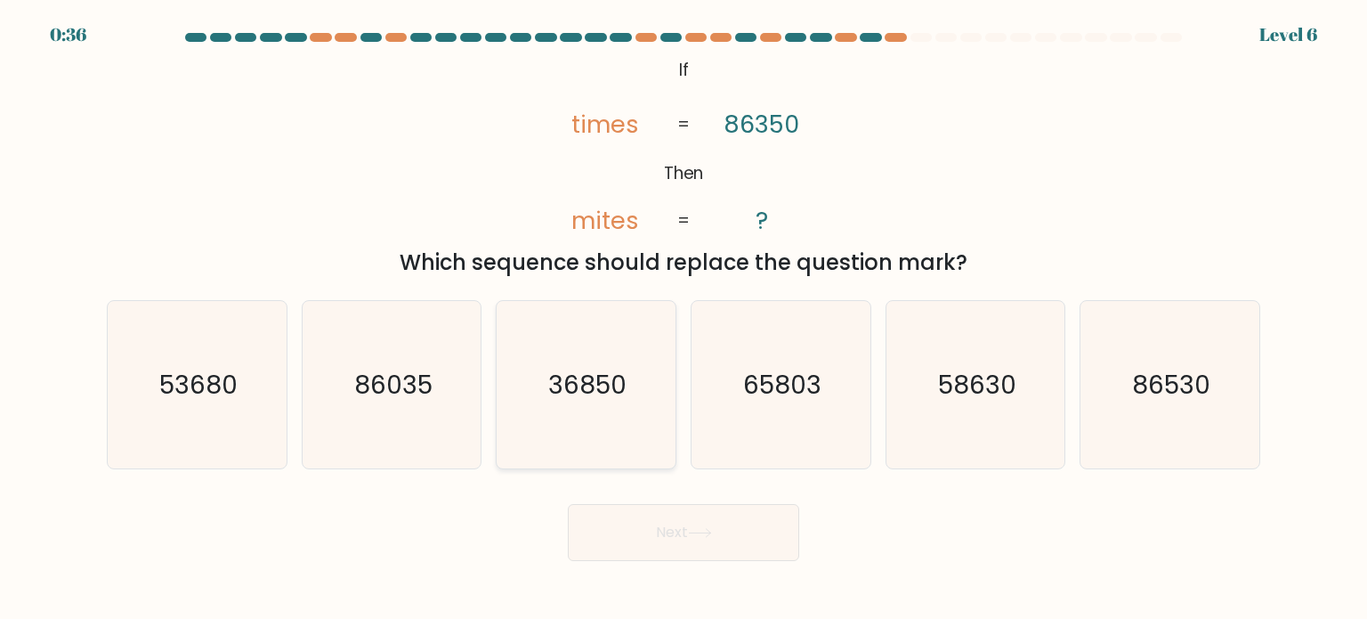
click at [596, 348] on icon "36850" at bounding box center [585, 384] width 167 height 167
click at [684, 319] on input "c. 36850" at bounding box center [684, 314] width 1 height 9
radio input "true"
click at [693, 530] on icon at bounding box center [700, 533] width 24 height 10
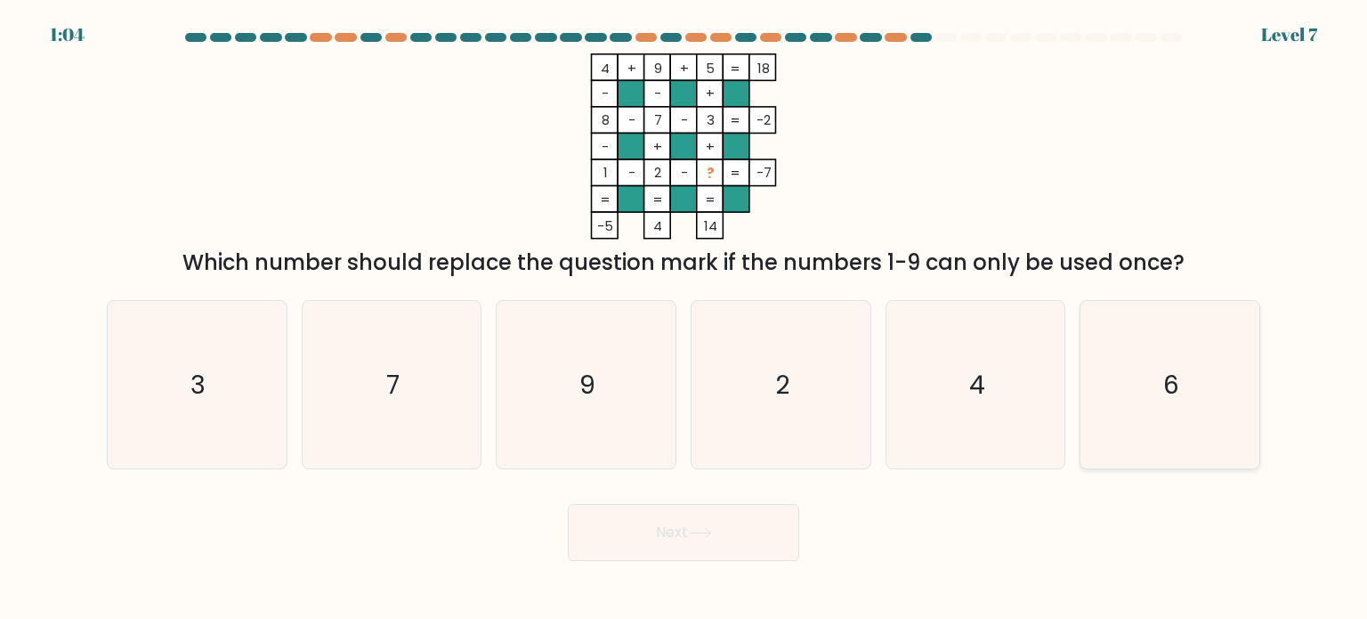
click at [1232, 369] on icon "6" at bounding box center [1169, 384] width 167 height 167
click at [685, 319] on input "f. 6" at bounding box center [684, 314] width 1 height 9
radio input "true"
click at [661, 549] on button "Next" at bounding box center [683, 532] width 231 height 57
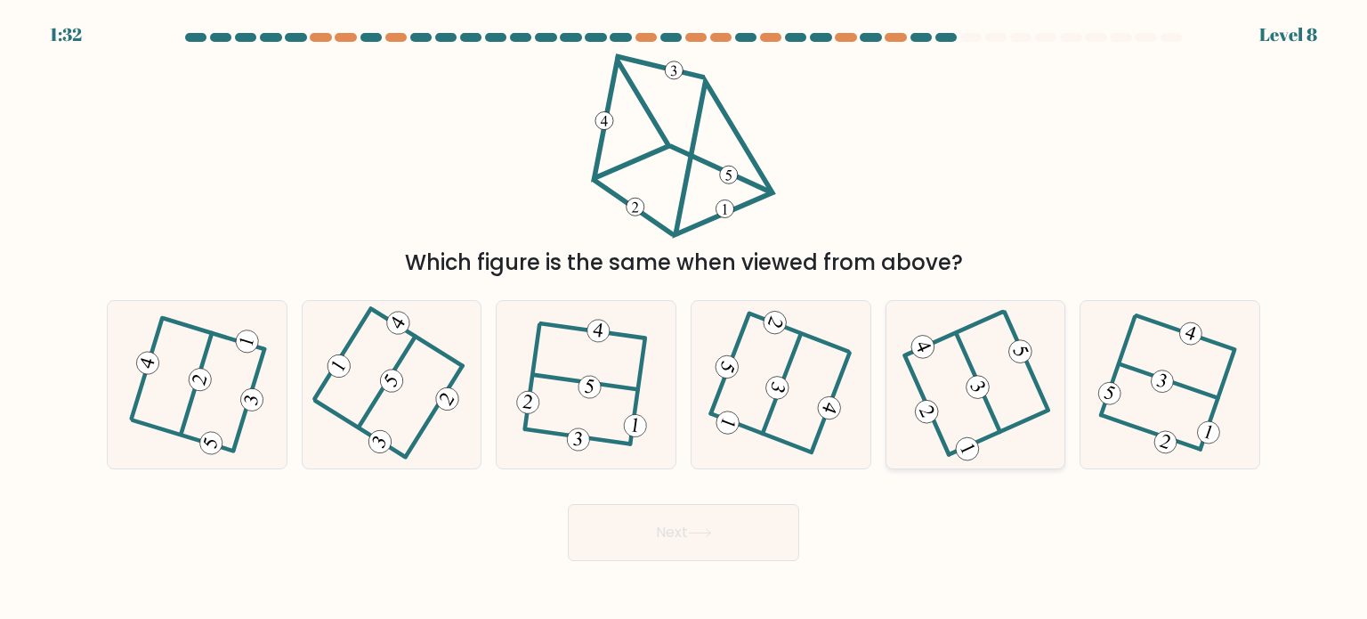
click at [972, 359] on icon at bounding box center [975, 384] width 134 height 134
click at [685, 319] on input "e." at bounding box center [684, 314] width 1 height 9
radio input "true"
click at [737, 538] on button "Next" at bounding box center [683, 532] width 231 height 57
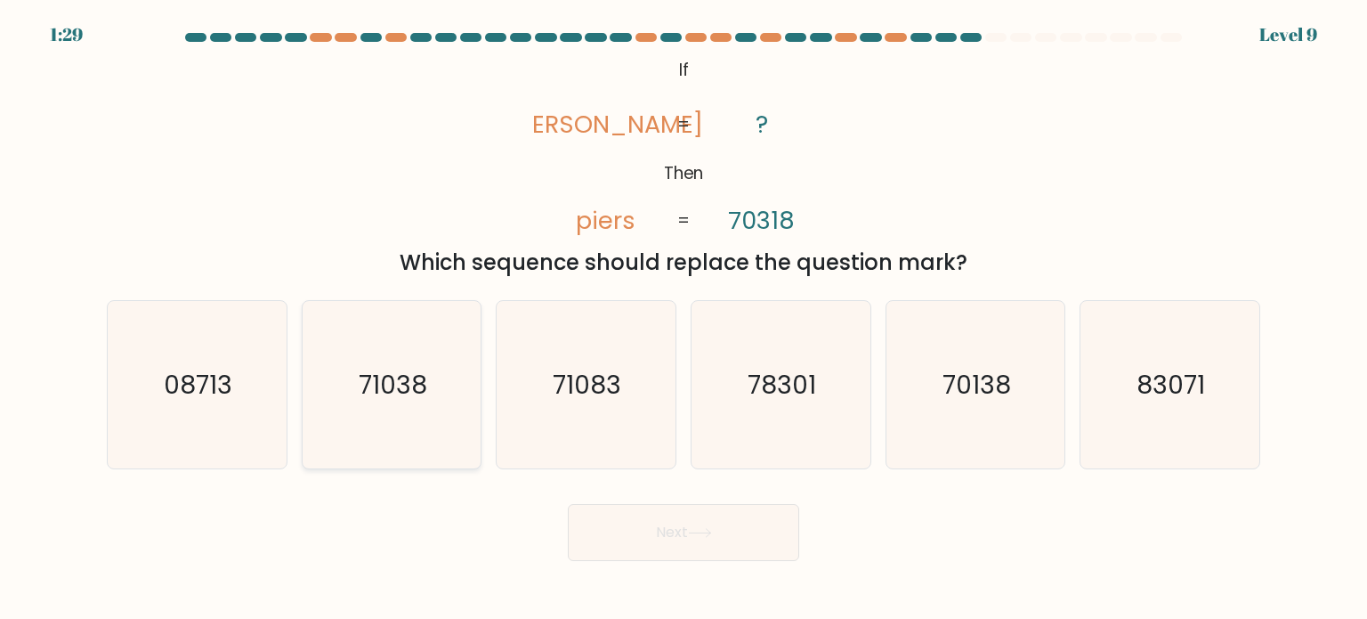
click at [370, 429] on icon "71038" at bounding box center [391, 384] width 167 height 167
click at [684, 319] on input "b. 71038" at bounding box center [684, 314] width 1 height 9
radio input "true"
click at [645, 523] on button "Next" at bounding box center [683, 532] width 231 height 57
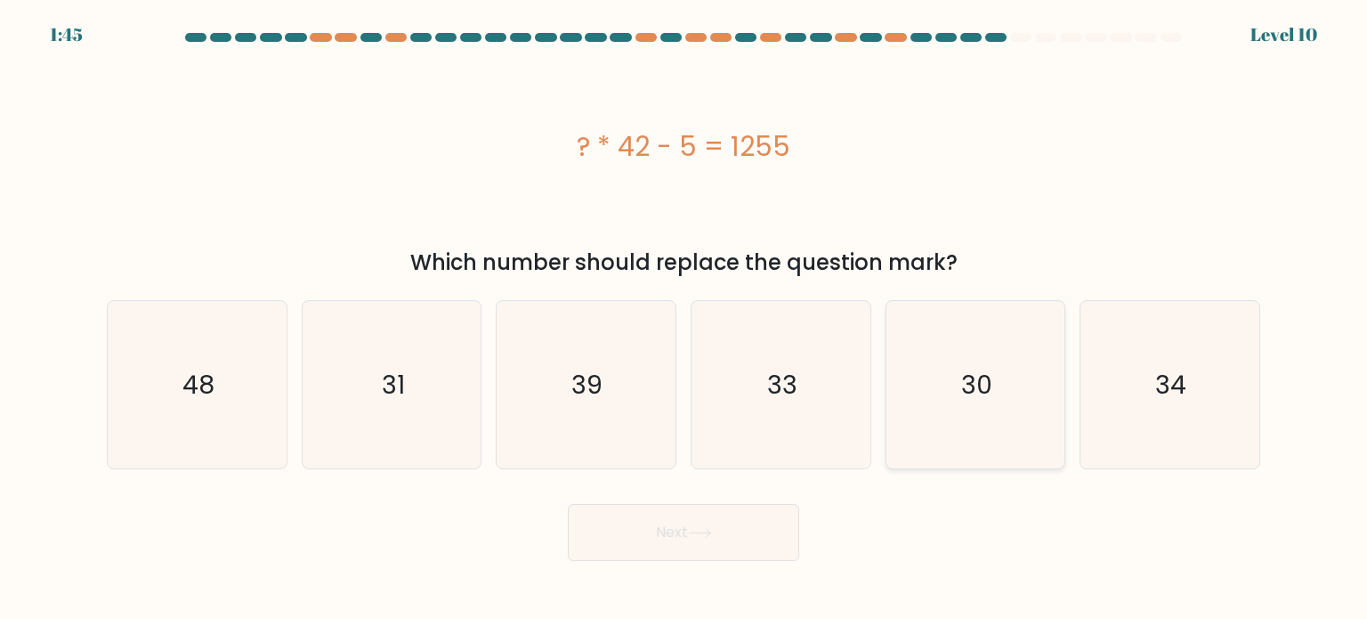
click at [997, 373] on icon "30" at bounding box center [975, 384] width 167 height 167
click at [685, 319] on input "e. 30" at bounding box center [684, 314] width 1 height 9
radio input "true"
click at [666, 530] on button "Next" at bounding box center [683, 532] width 231 height 57
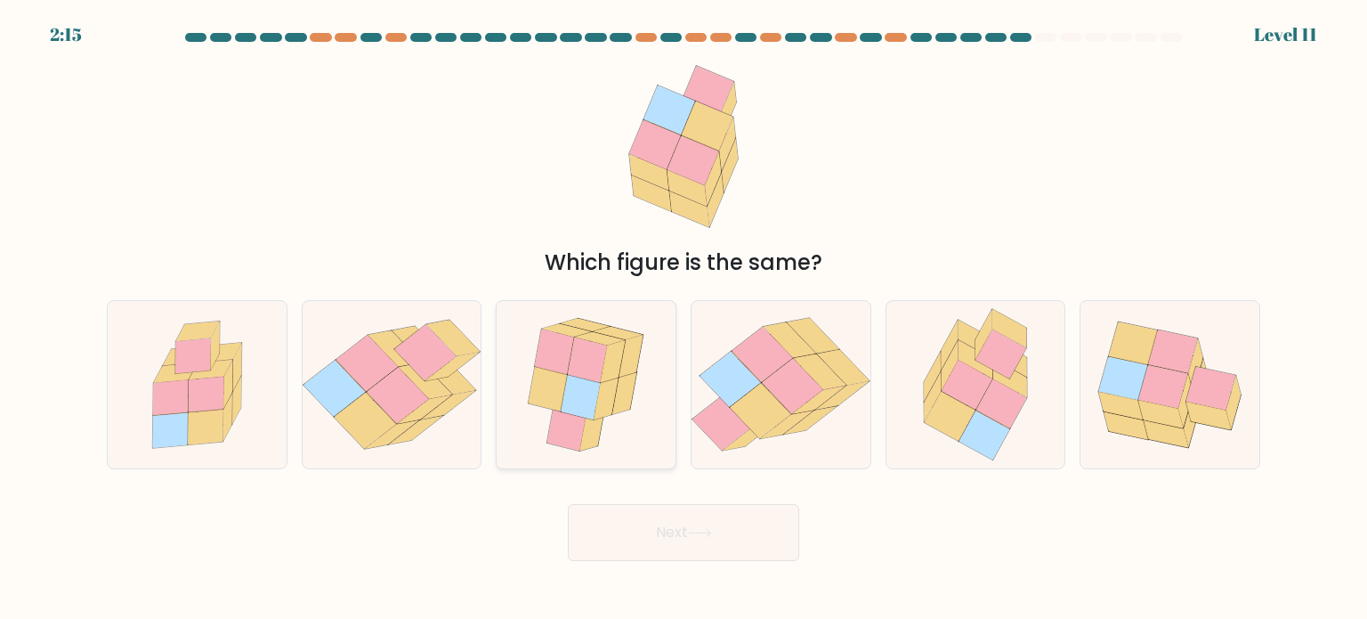
click at [566, 352] on icon at bounding box center [554, 350] width 39 height 45
click at [684, 319] on input "c." at bounding box center [684, 314] width 1 height 9
radio input "true"
click at [717, 530] on button "Next" at bounding box center [683, 532] width 231 height 57
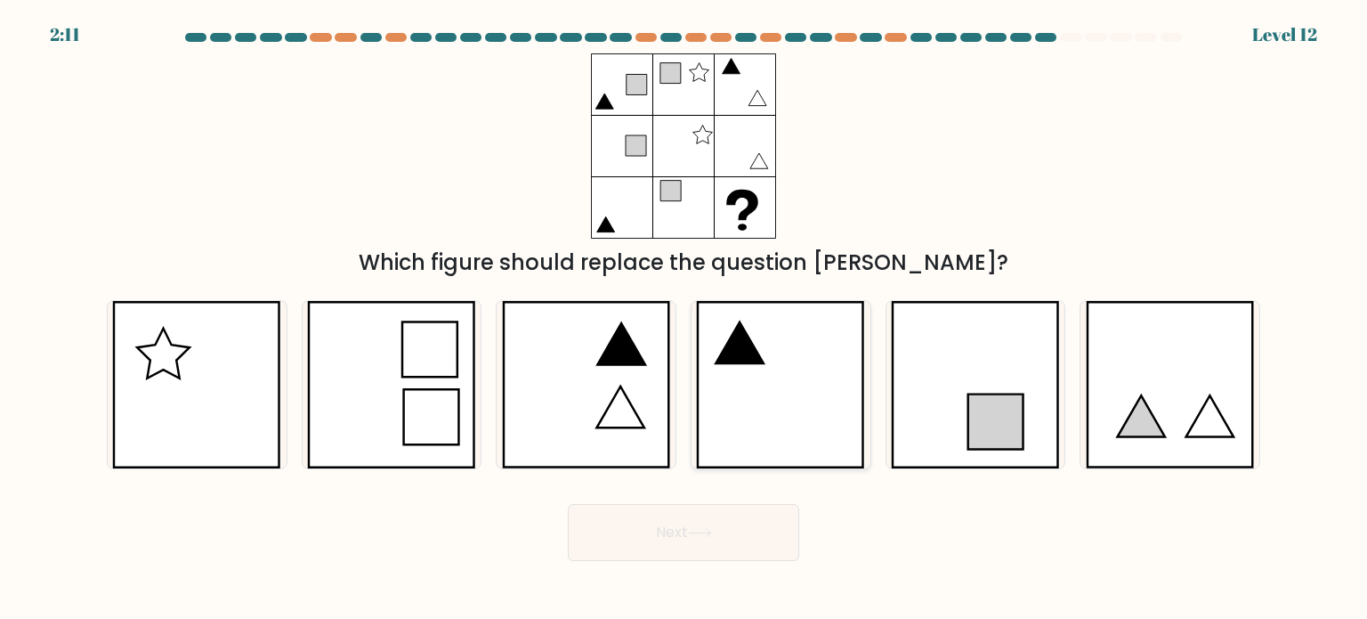
click at [784, 384] on icon at bounding box center [780, 384] width 169 height 167
click at [685, 319] on input "d." at bounding box center [684, 314] width 1 height 9
radio input "true"
click at [712, 527] on button "Next" at bounding box center [683, 532] width 231 height 57
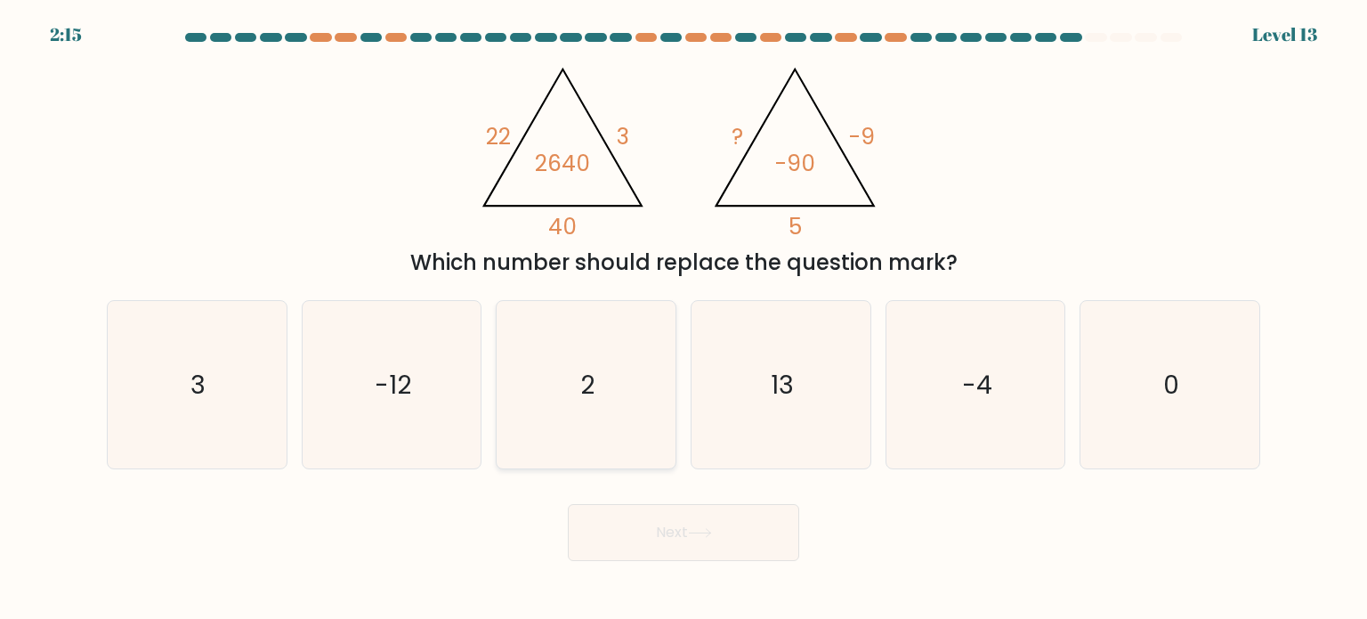
click at [596, 426] on icon "2" at bounding box center [585, 384] width 167 height 167
click at [684, 319] on input "c. 2" at bounding box center [684, 314] width 1 height 9
radio input "true"
click at [668, 536] on button "Next" at bounding box center [683, 532] width 231 height 57
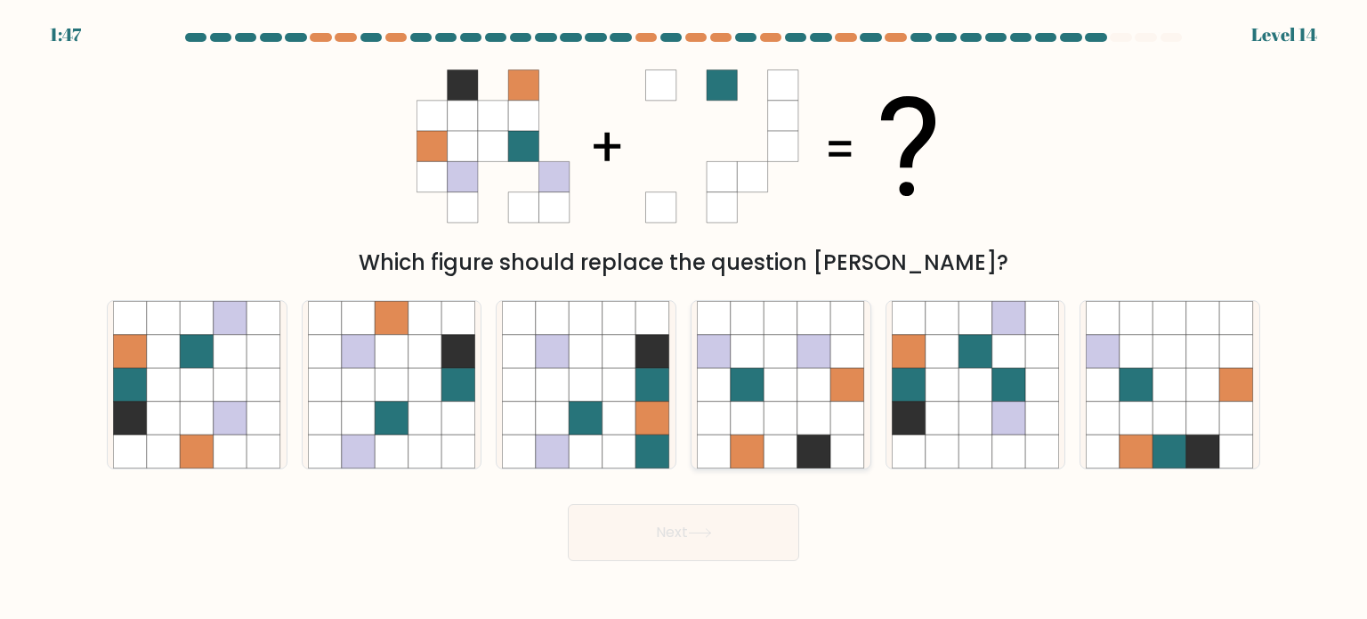
click at [808, 430] on icon at bounding box center [815, 418] width 34 height 34
click at [685, 319] on input "d." at bounding box center [684, 314] width 1 height 9
radio input "true"
click at [664, 545] on button "Next" at bounding box center [683, 532] width 231 height 57
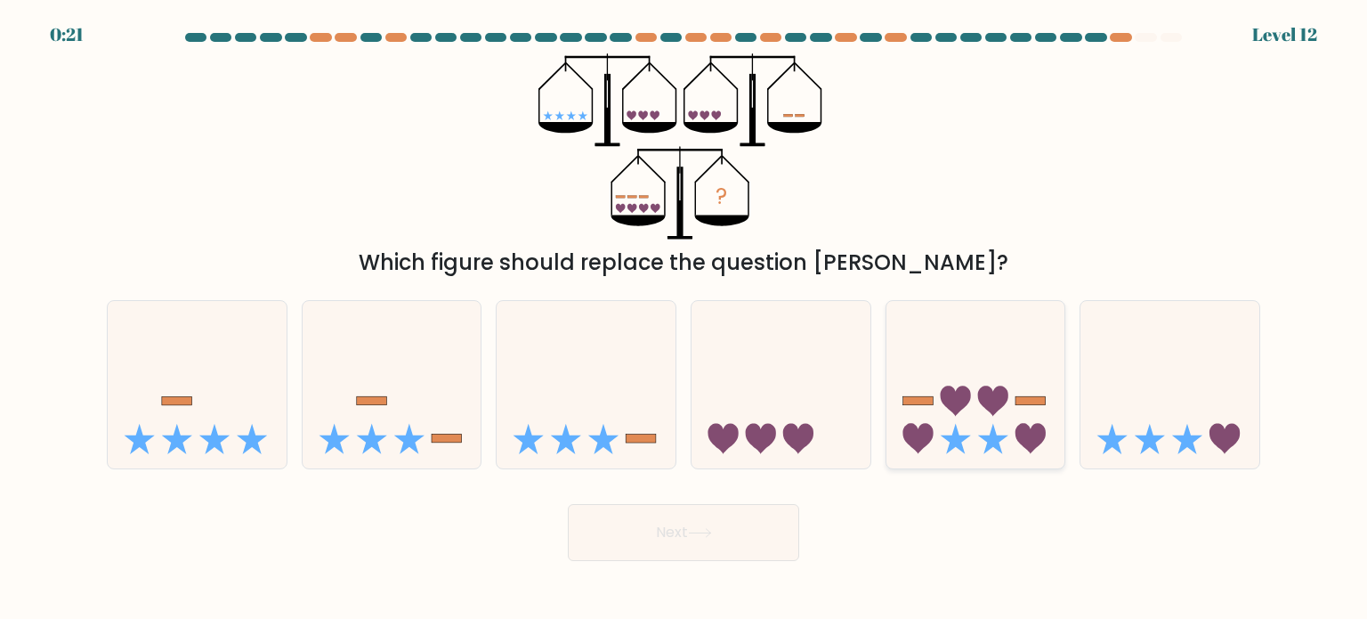
click at [979, 441] on icon at bounding box center [976, 385] width 179 height 148
click at [685, 319] on input "e." at bounding box center [684, 314] width 1 height 9
radio input "true"
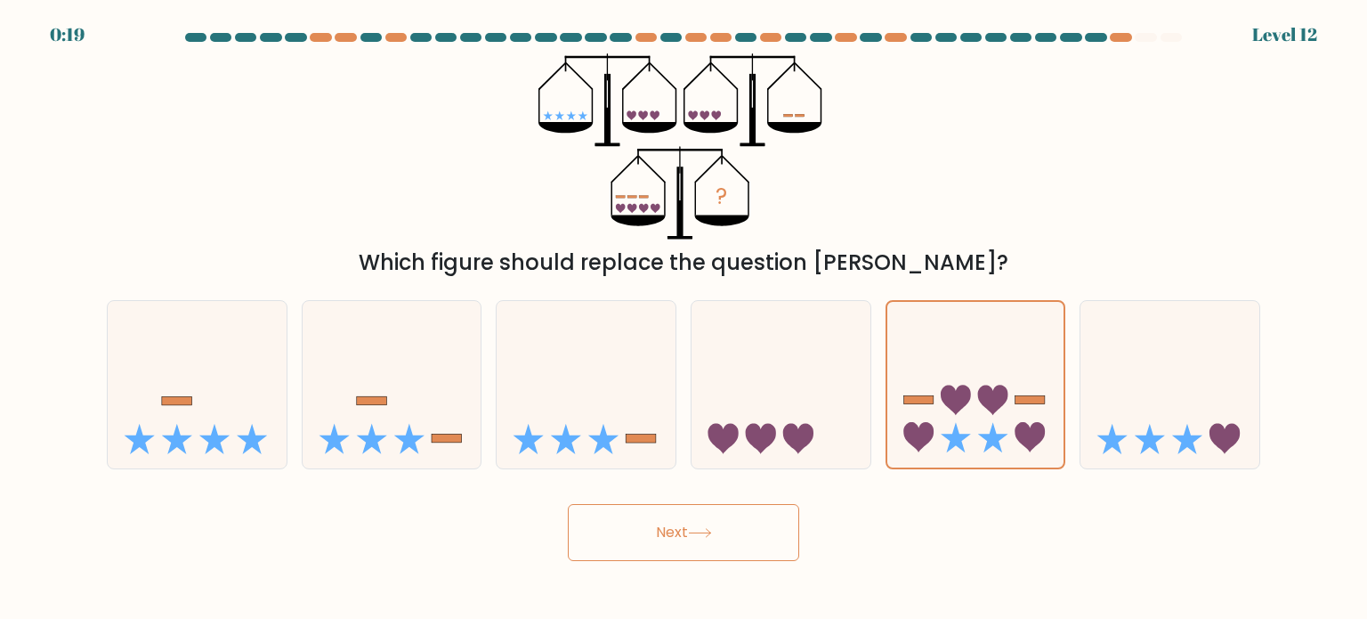
click at [690, 527] on button "Next" at bounding box center [683, 532] width 231 height 57
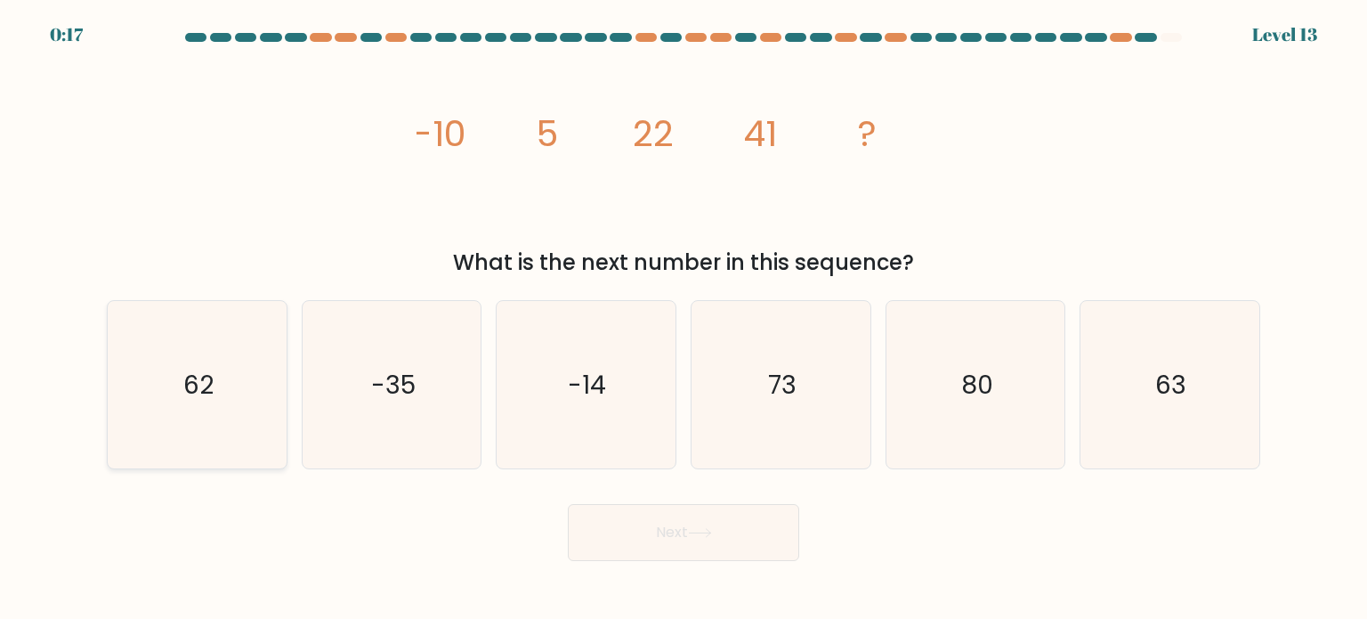
click at [234, 379] on icon "62" at bounding box center [196, 384] width 167 height 167
click at [684, 319] on input "a. 62" at bounding box center [684, 314] width 1 height 9
radio input "true"
click at [608, 539] on button "Next" at bounding box center [683, 532] width 231 height 57
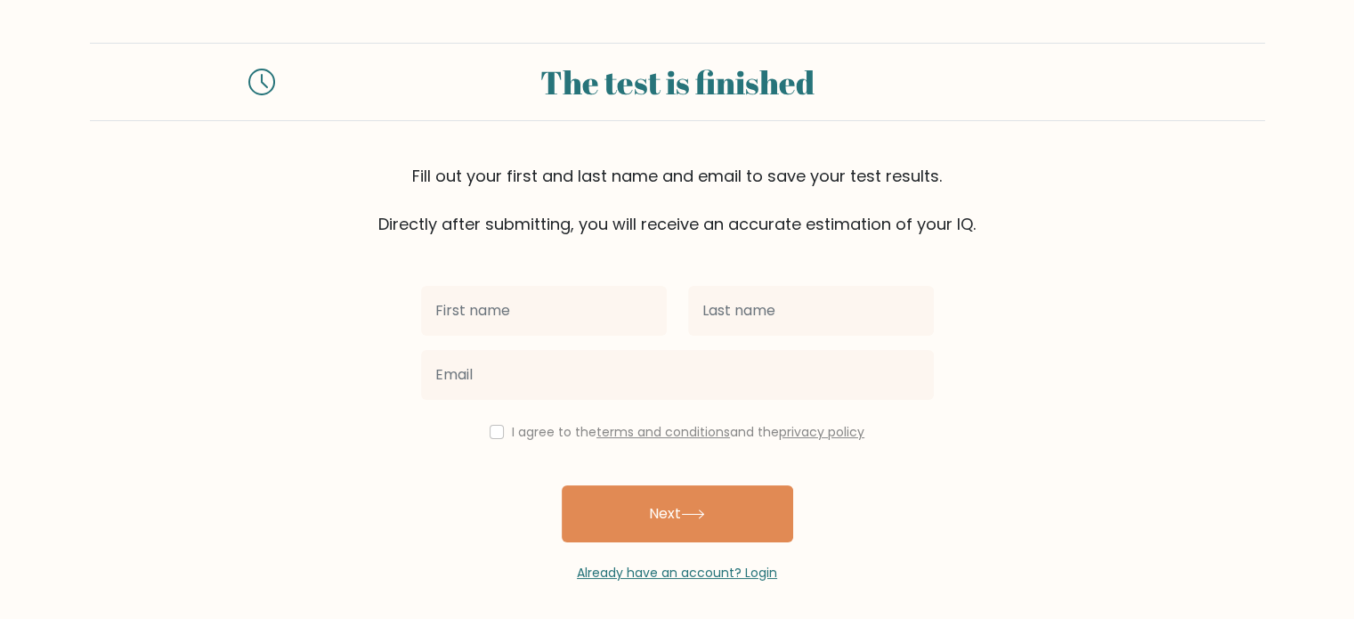
click at [608, 539] on button "Next" at bounding box center [677, 513] width 231 height 57
drag, startPoint x: 0, startPoint y: 0, endPoint x: 544, endPoint y: 280, distance: 611.5
click at [544, 280] on div "I agree to the terms and conditions and the privacy policy Next Already have an…" at bounding box center [677, 409] width 534 height 346
click at [544, 280] on div at bounding box center [543, 311] width 267 height 64
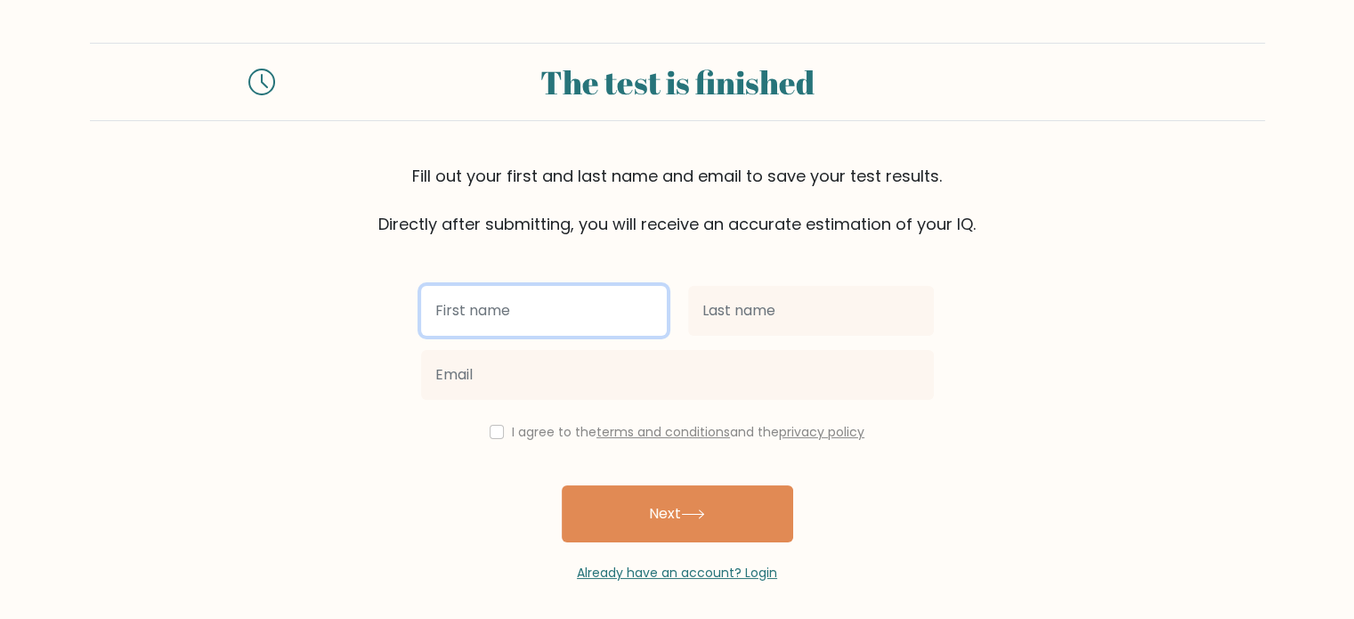
click at [546, 317] on input "text" at bounding box center [544, 311] width 246 height 50
type input "waad"
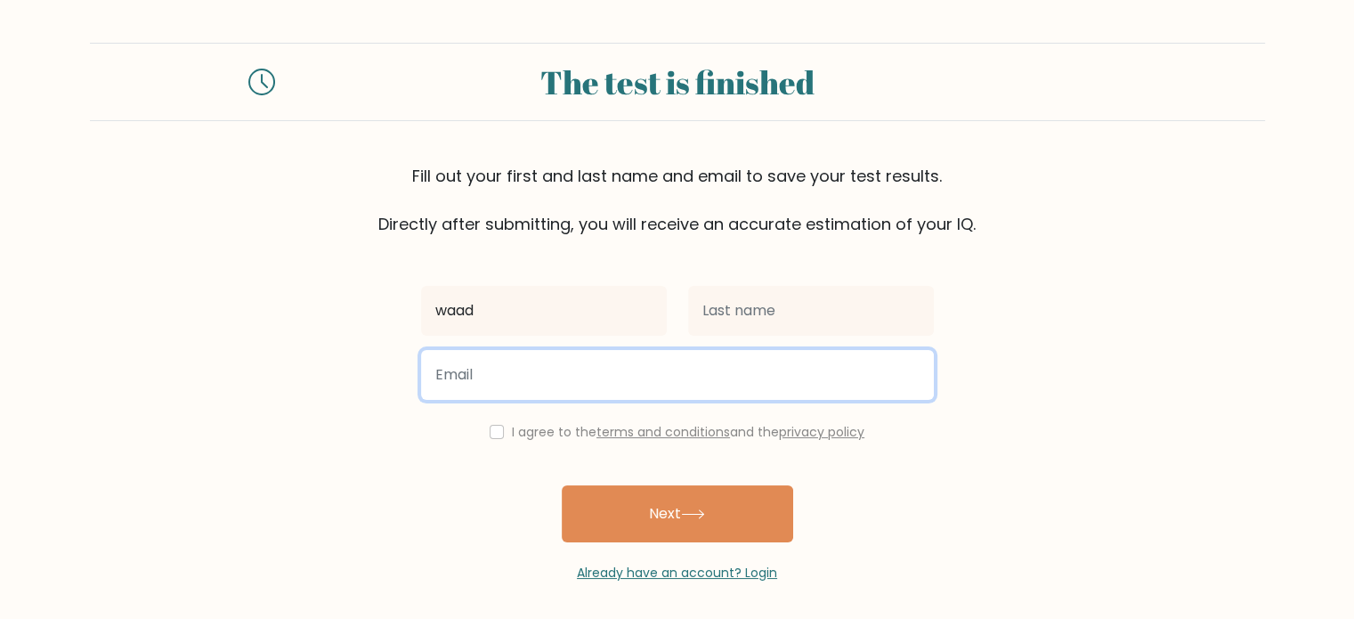
click at [597, 377] on input "email" at bounding box center [677, 375] width 513 height 50
type input "[EMAIL_ADDRESS]"
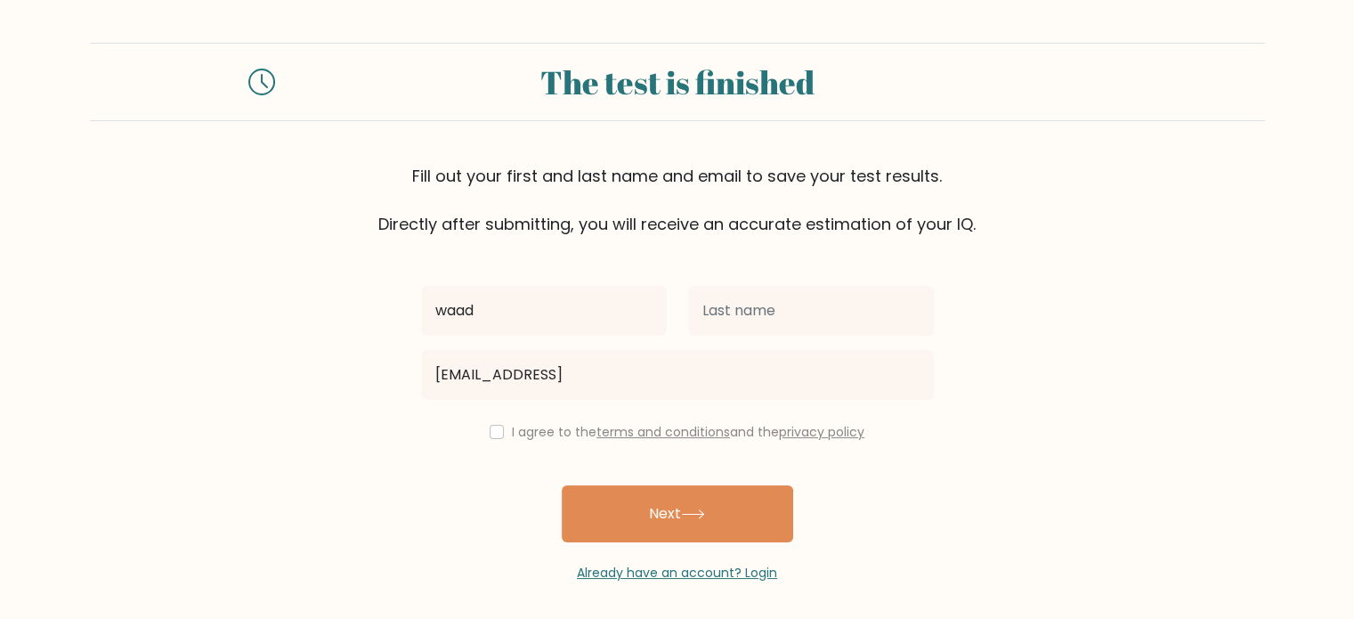
click at [495, 440] on div "I agree to the terms and conditions and the privacy policy" at bounding box center [677, 431] width 534 height 21
click at [491, 438] on div "I agree to the terms and conditions and the privacy policy" at bounding box center [677, 431] width 534 height 21
click at [491, 427] on input "checkbox" at bounding box center [497, 432] width 14 height 14
checkbox input "true"
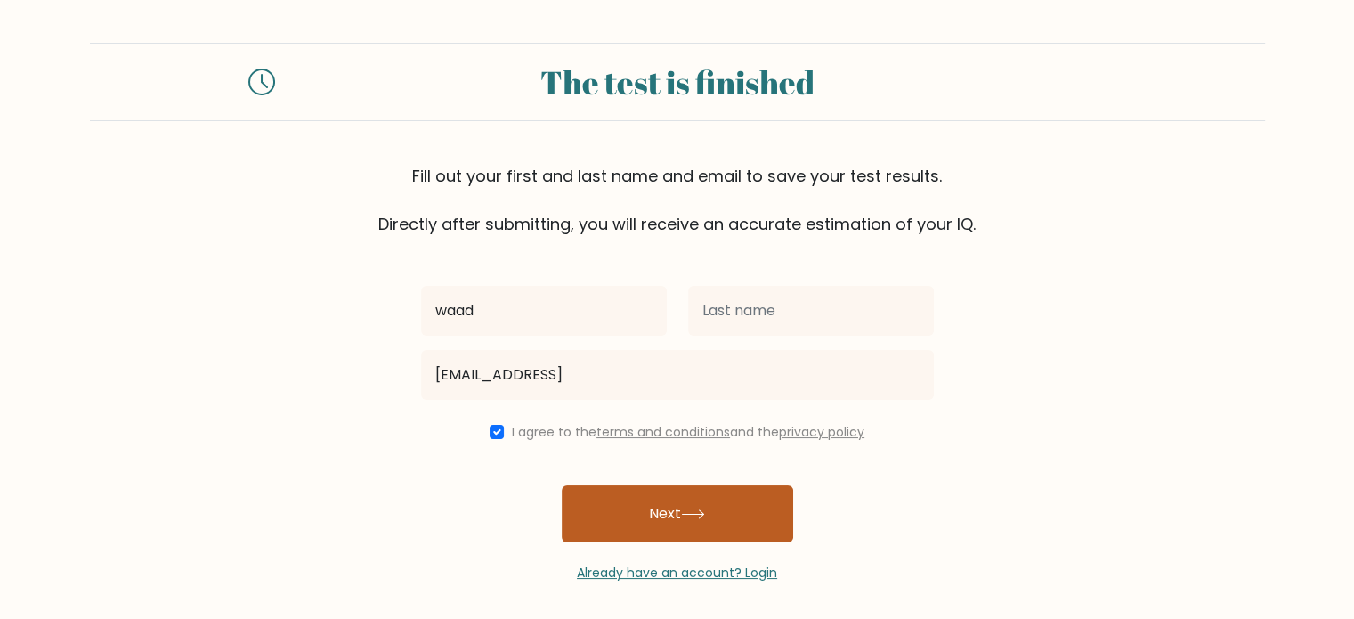
click at [644, 499] on button "Next" at bounding box center [677, 513] width 231 height 57
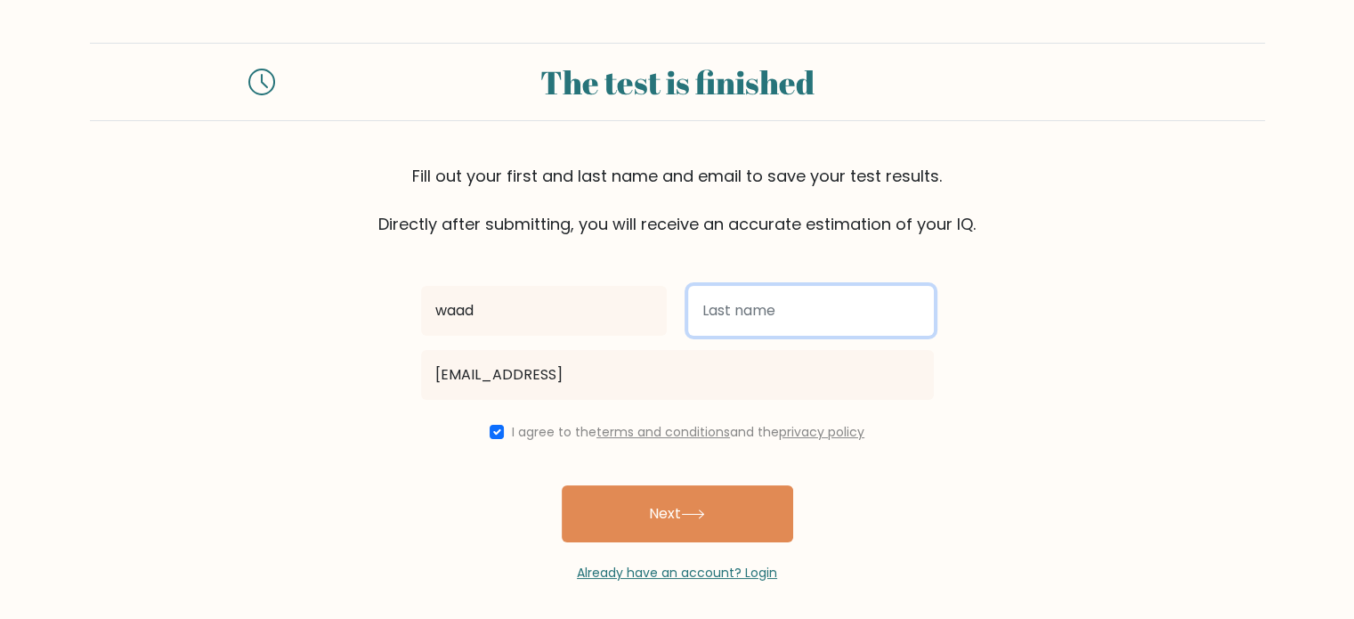
click at [761, 286] on input "text" at bounding box center [811, 311] width 246 height 50
type input "alaamri"
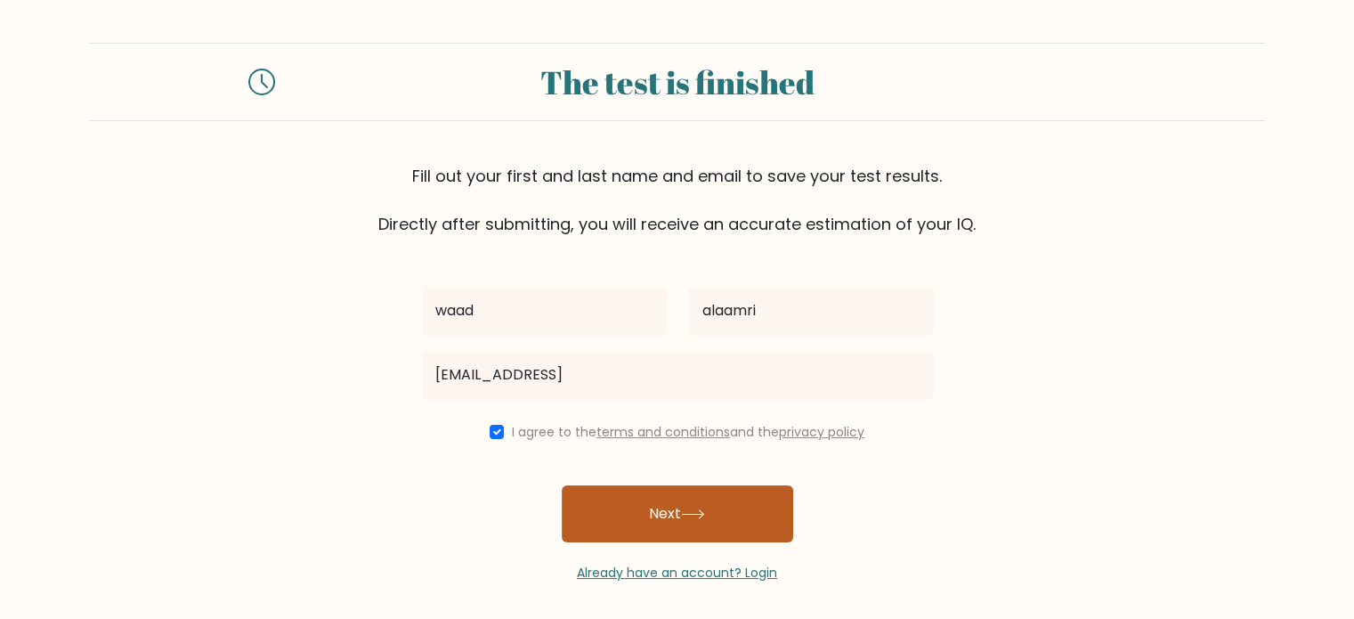
drag, startPoint x: 699, startPoint y: 476, endPoint x: 694, endPoint y: 523, distance: 47.4
click at [694, 523] on div "waad alaamri masrywaad@gmail.coom I agree to the terms and conditions and the p…" at bounding box center [677, 409] width 534 height 346
click at [694, 523] on button "Next" at bounding box center [677, 513] width 231 height 57
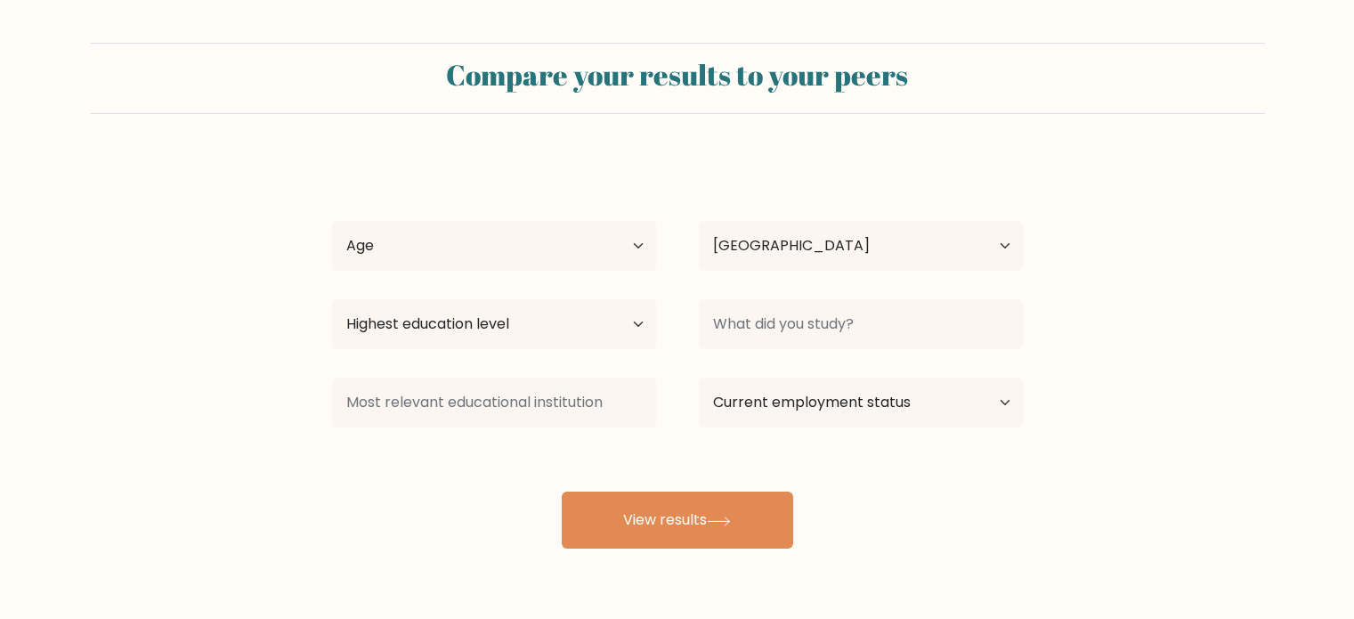
select select "OM"
click at [505, 244] on select "Age Under [DEMOGRAPHIC_DATA] [DEMOGRAPHIC_DATA] [DEMOGRAPHIC_DATA] [DEMOGRAPHIC…" at bounding box center [494, 246] width 324 height 50
select select "18_24"
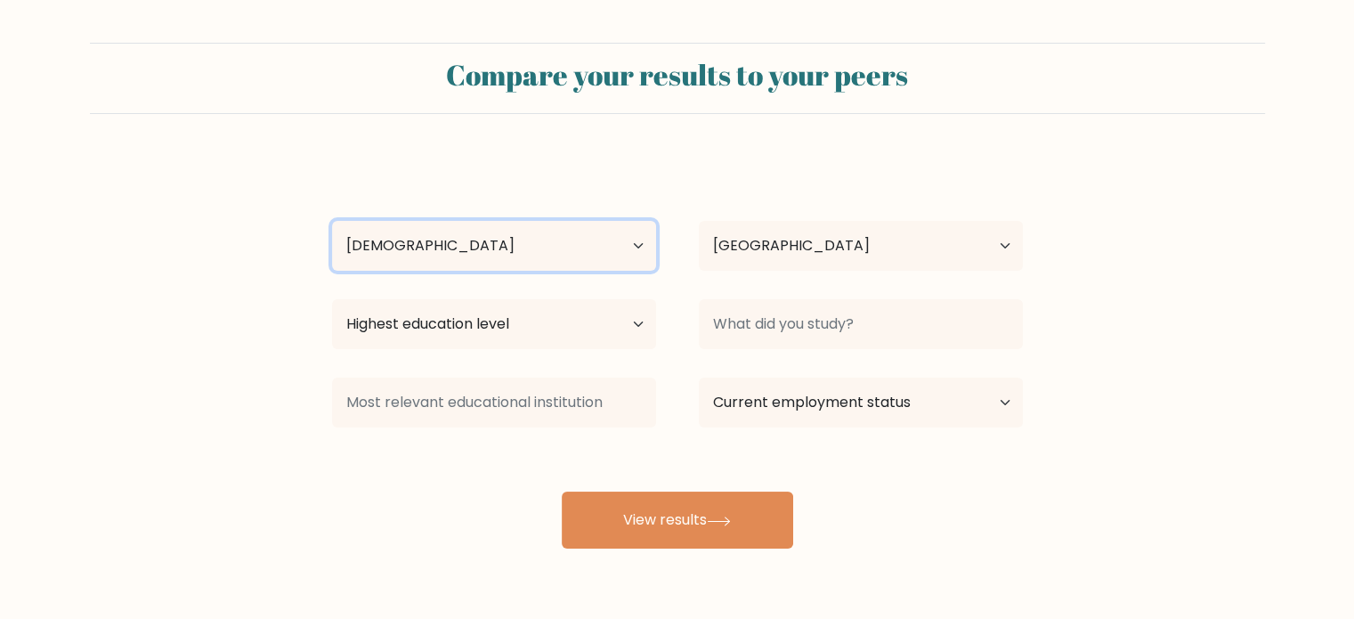
click at [332, 221] on select "Age Under [DEMOGRAPHIC_DATA] [DEMOGRAPHIC_DATA] [DEMOGRAPHIC_DATA] [DEMOGRAPHIC…" at bounding box center [494, 246] width 324 height 50
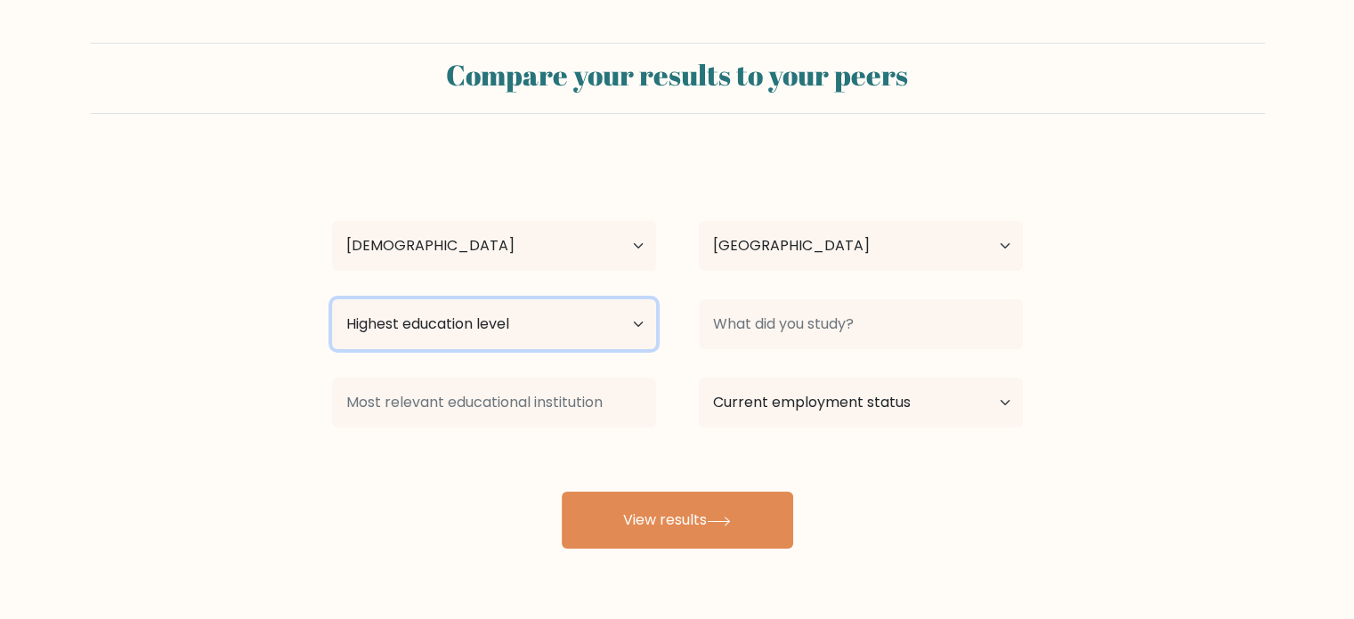
click at [552, 341] on select "Highest education level No schooling Primary Lower Secondary Upper Secondary Oc…" at bounding box center [494, 324] width 324 height 50
select select "bachelors_degree"
click at [332, 299] on select "Highest education level No schooling Primary Lower Secondary Upper Secondary Oc…" at bounding box center [494, 324] width 324 height 50
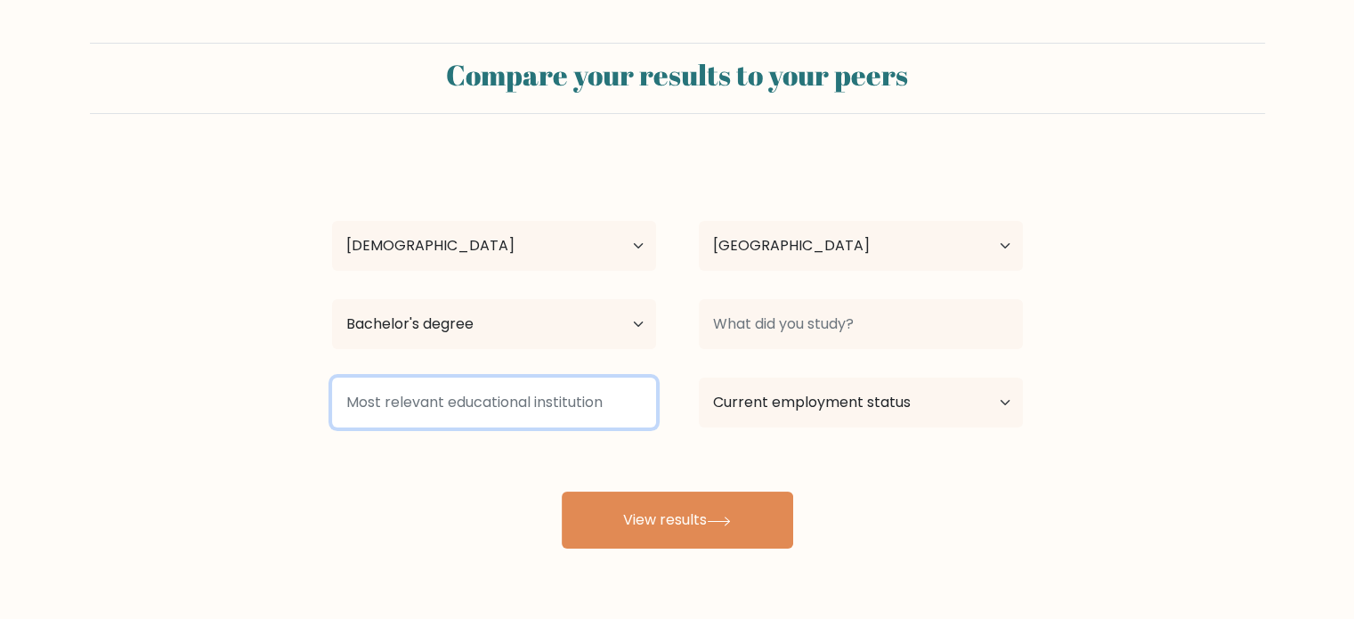
click at [472, 412] on input at bounding box center [494, 402] width 324 height 50
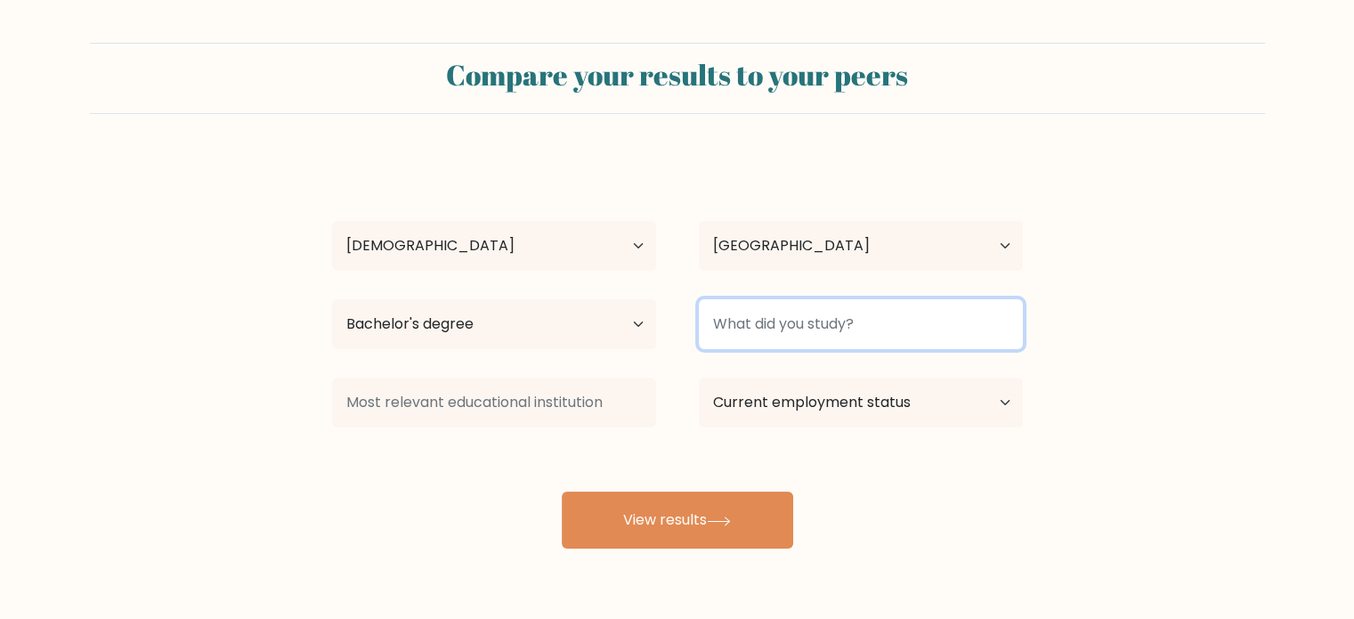
click at [766, 318] on input at bounding box center [861, 324] width 324 height 50
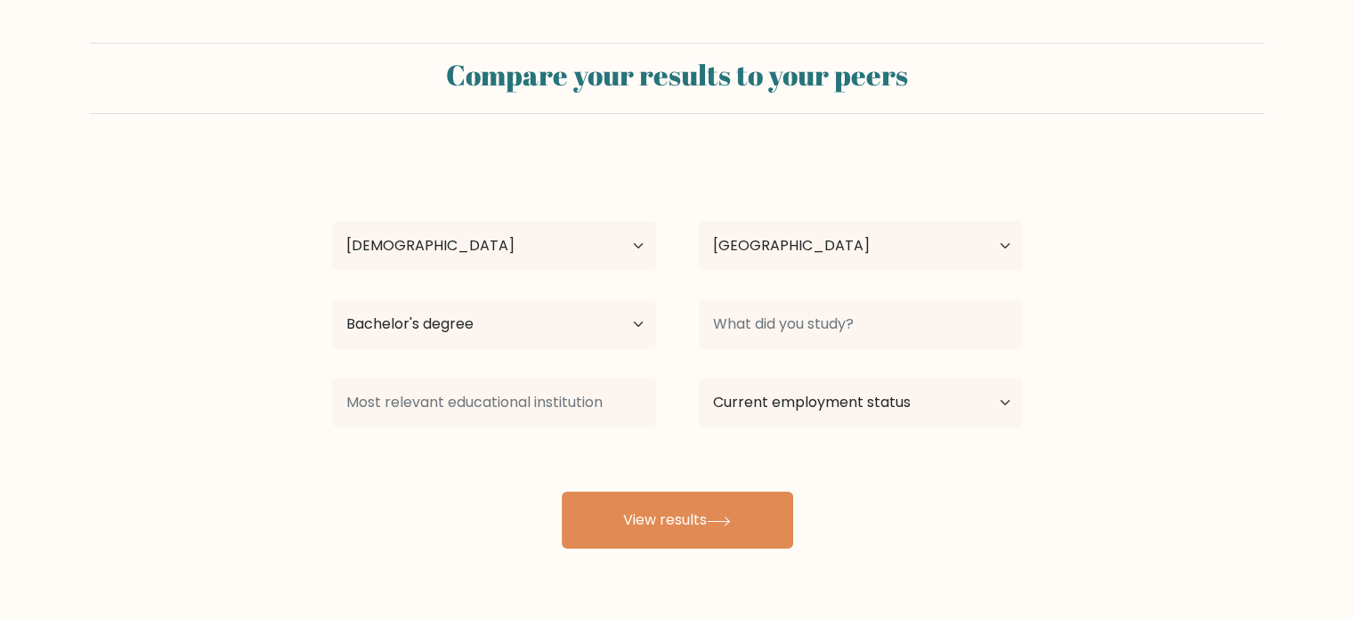
drag, startPoint x: 701, startPoint y: 494, endPoint x: 750, endPoint y: 389, distance: 115.5
click at [750, 389] on div "waad alaamri Age Under 18 years old 18-24 years old 25-34 years old 35-44 years…" at bounding box center [677, 353] width 712 height 392
click at [750, 389] on select "Current employment status Employed Student Retired Other / prefer not to answer" at bounding box center [861, 402] width 324 height 50
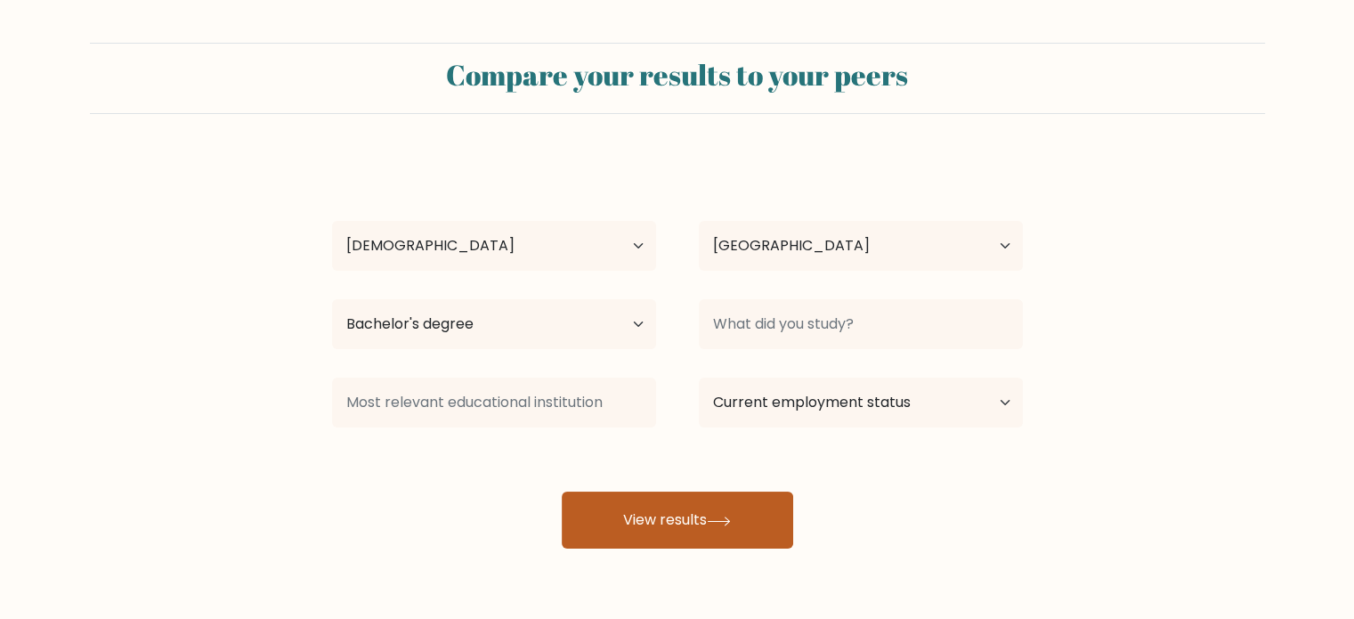
click at [663, 506] on button "View results" at bounding box center [677, 519] width 231 height 57
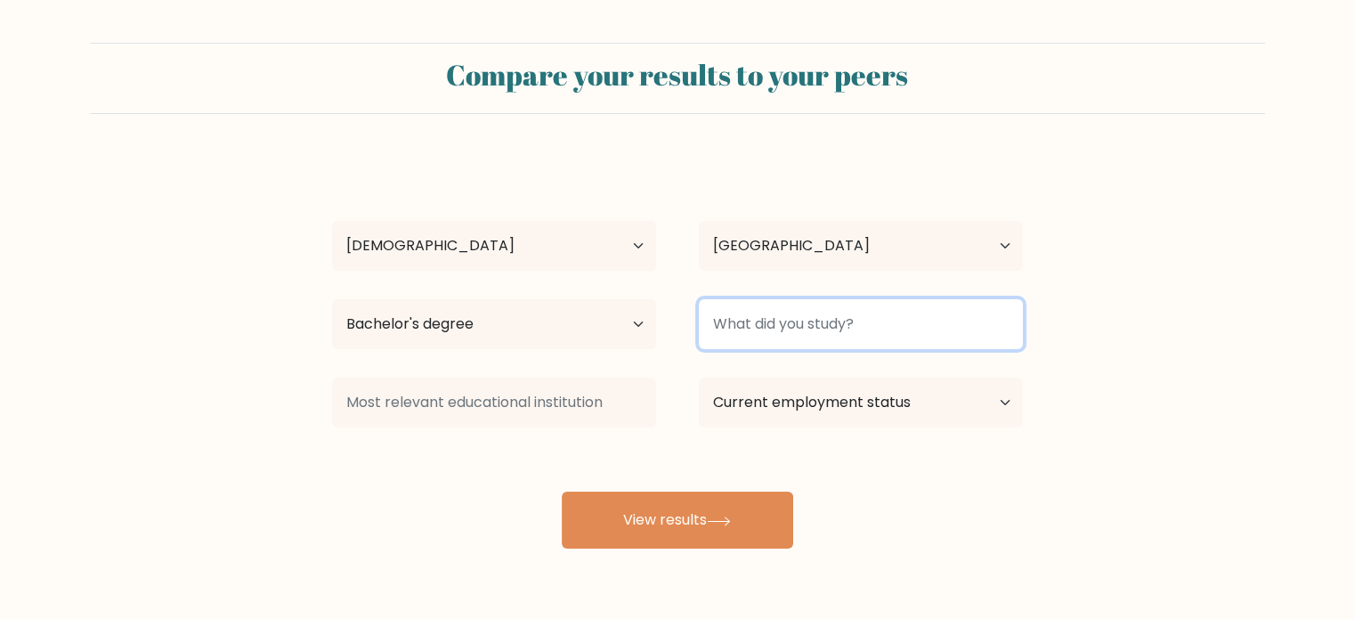
click at [741, 335] on input at bounding box center [861, 324] width 324 height 50
type input "h"
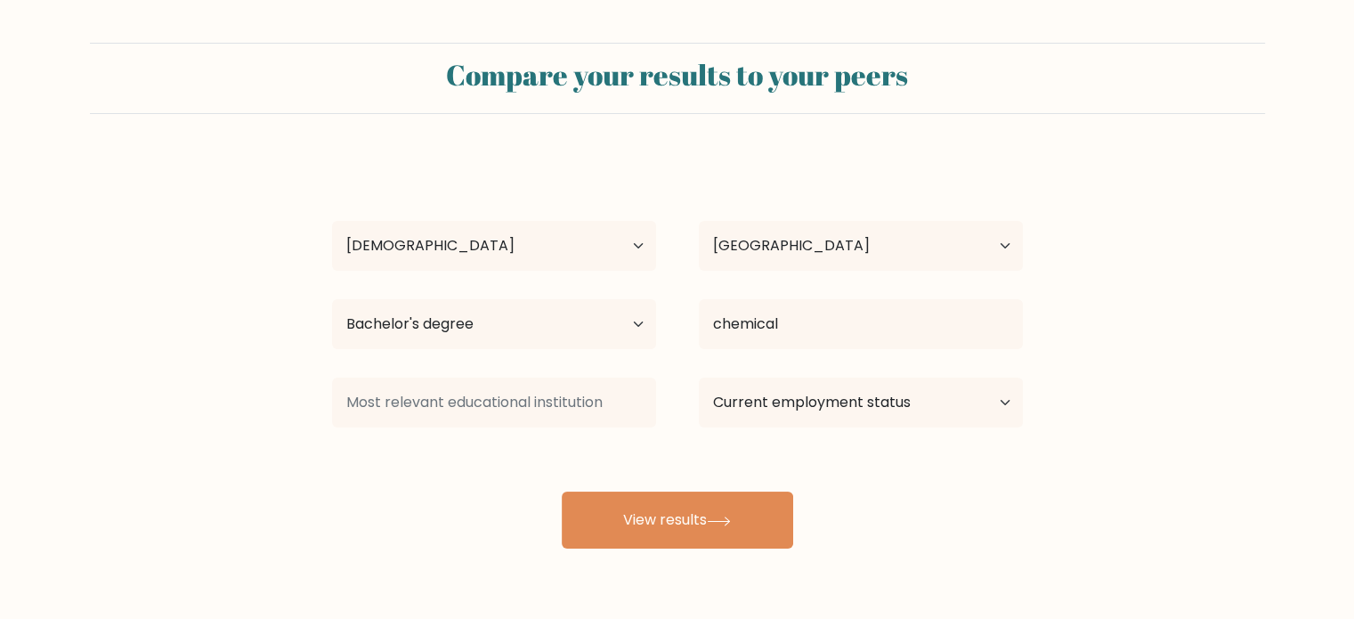
click at [743, 371] on div "waad alaamri Age Under 18 years old 18-24 years old 25-34 years old 35-44 years…" at bounding box center [677, 353] width 712 height 392
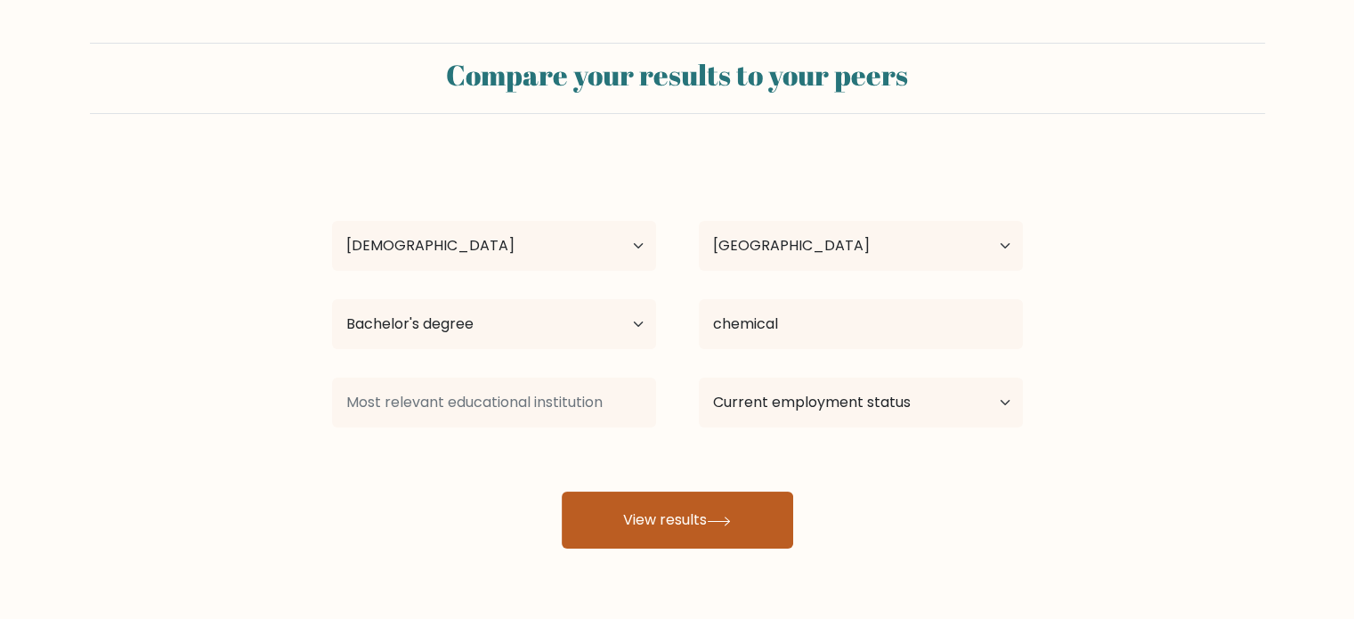
click at [718, 535] on button "View results" at bounding box center [677, 519] width 231 height 57
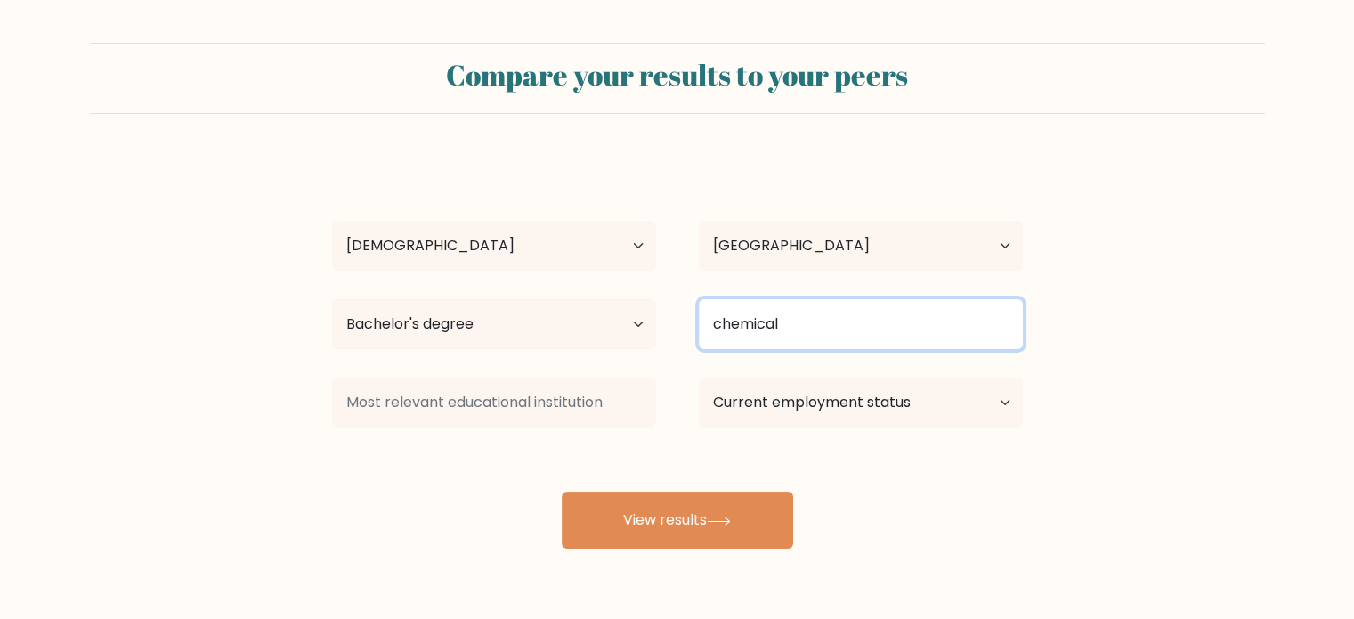
click at [773, 326] on input "chemical" at bounding box center [861, 324] width 324 height 50
click at [791, 316] on input "chemical" at bounding box center [861, 324] width 324 height 50
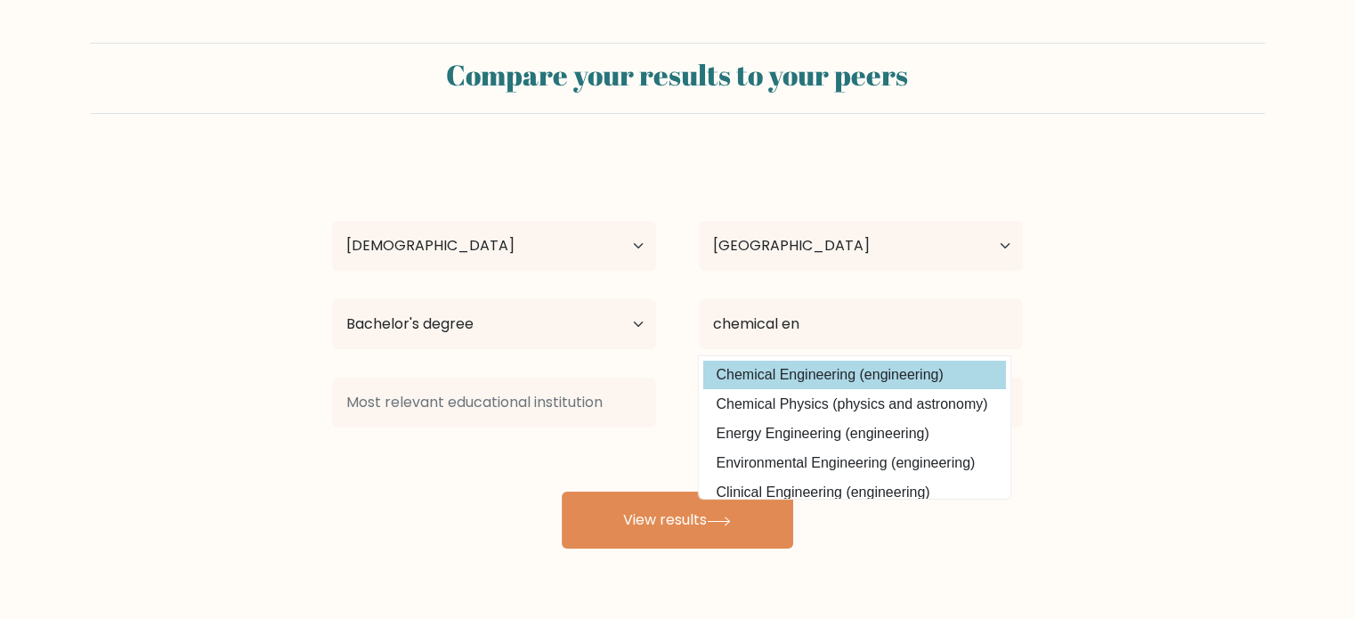
click at [808, 374] on div "waad alaamri Age Under 18 years old 18-24 years old 25-34 years old 35-44 years…" at bounding box center [677, 353] width 712 height 392
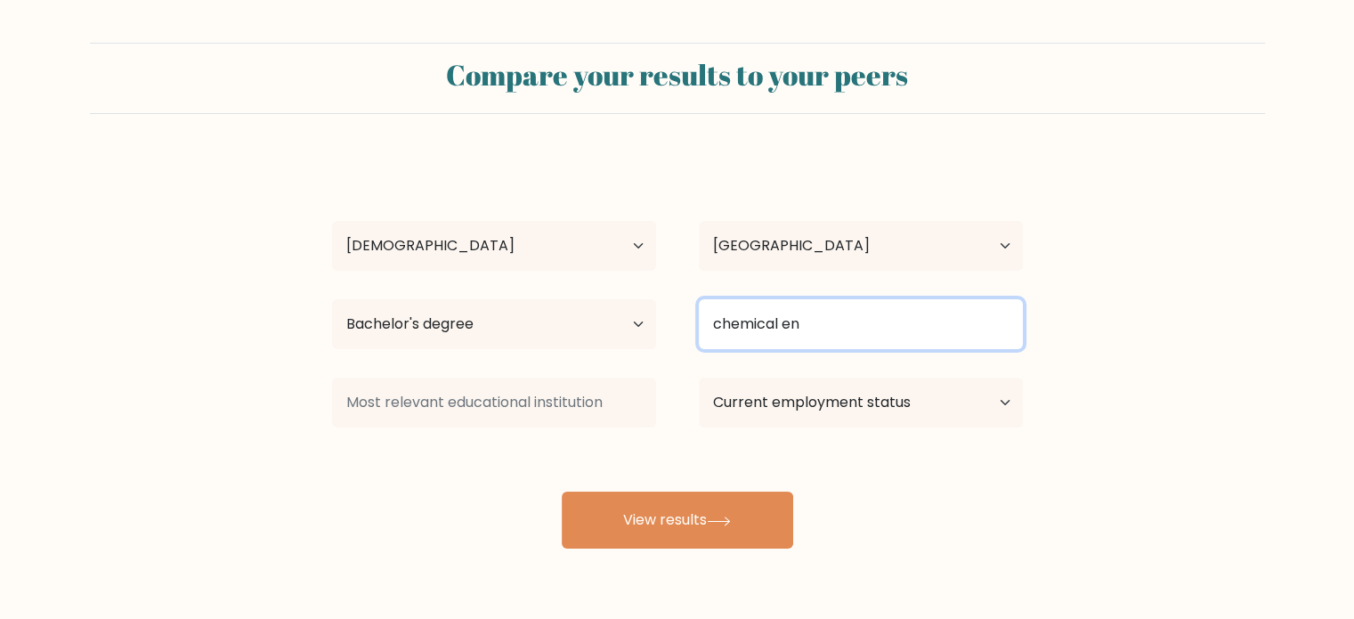
click at [809, 330] on input "chemical en" at bounding box center [861, 324] width 324 height 50
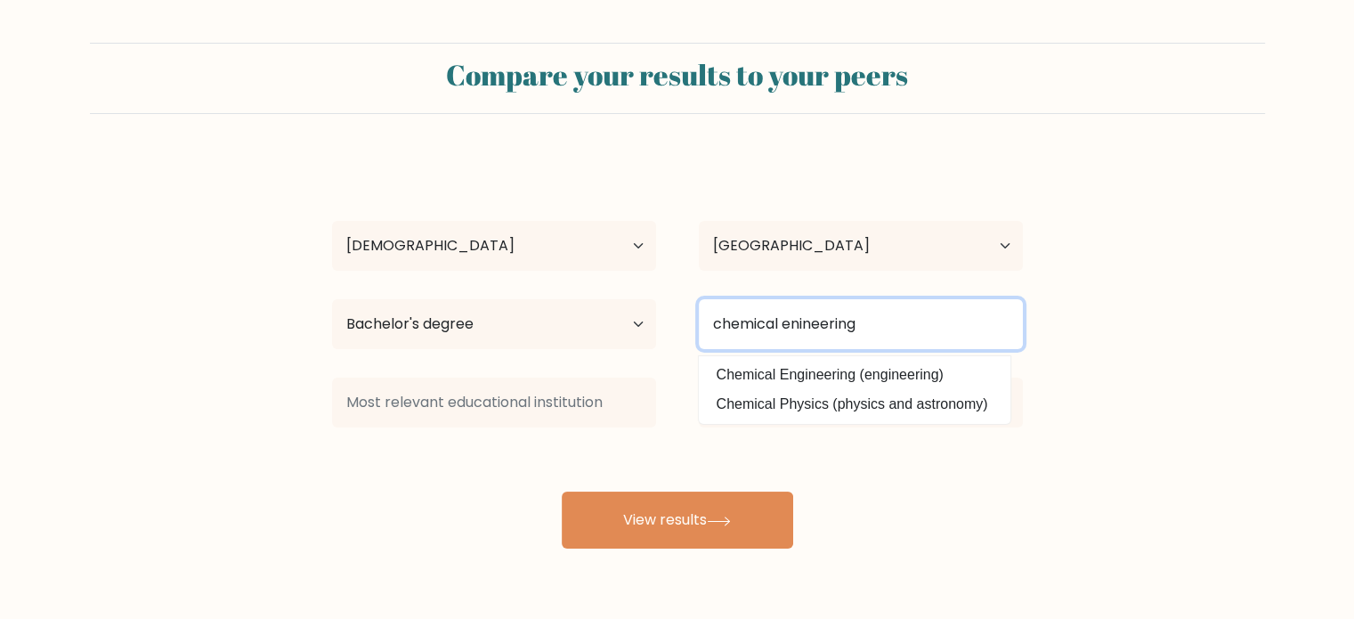
type input "chemical enineering"
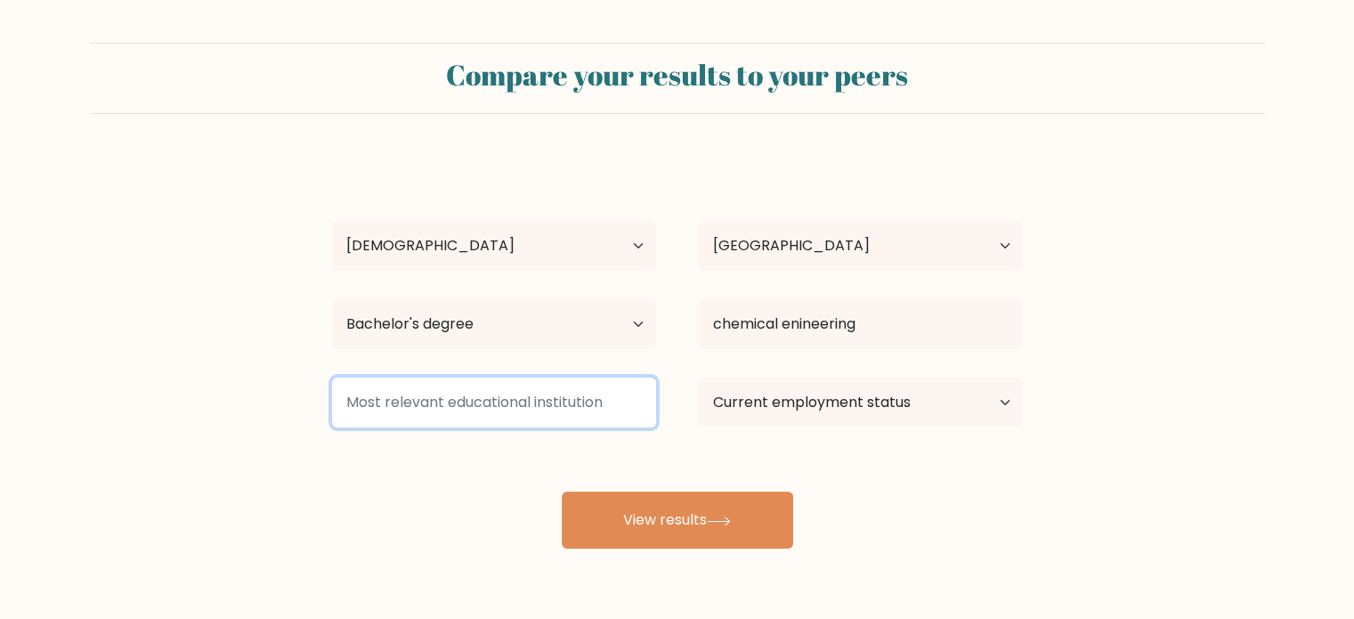
click at [595, 400] on input at bounding box center [494, 402] width 324 height 50
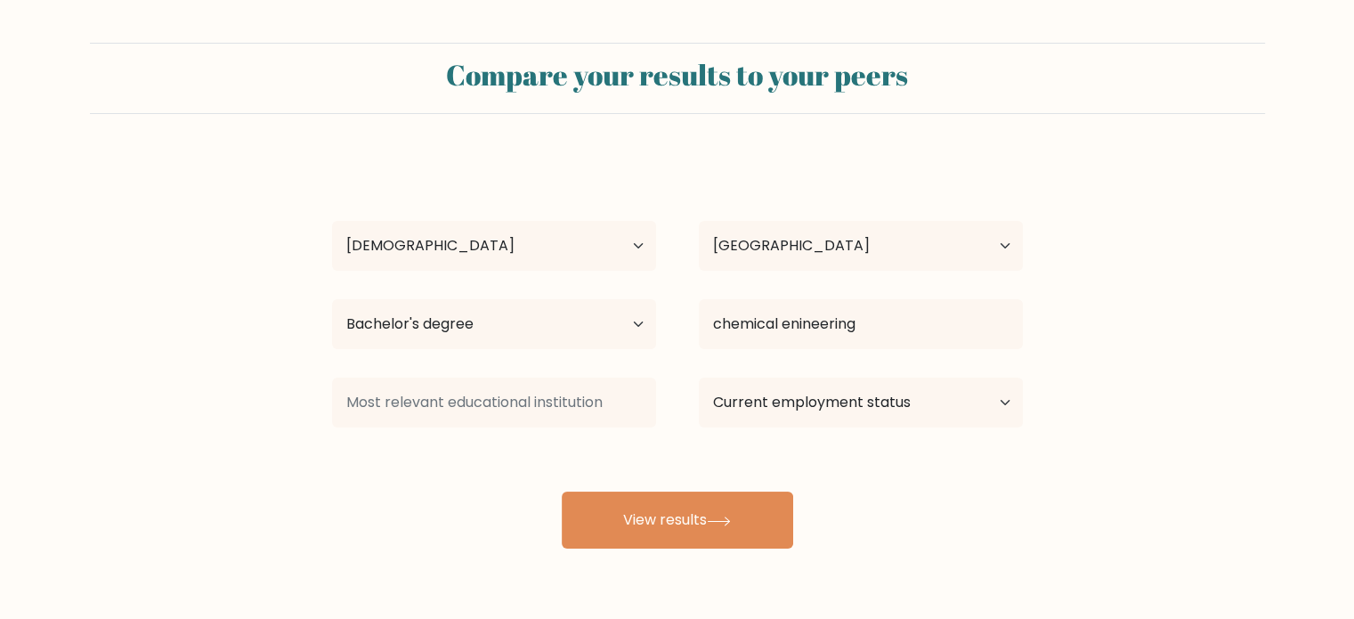
click at [648, 440] on div "waad alaamri Age Under 18 years old 18-24 years old 25-34 years old 35-44 years…" at bounding box center [677, 353] width 712 height 392
drag, startPoint x: 648, startPoint y: 440, endPoint x: 589, endPoint y: 408, distance: 66.9
click at [589, 408] on div "waad alaamri Age Under 18 years old 18-24 years old 25-34 years old 35-44 years…" at bounding box center [677, 353] width 712 height 392
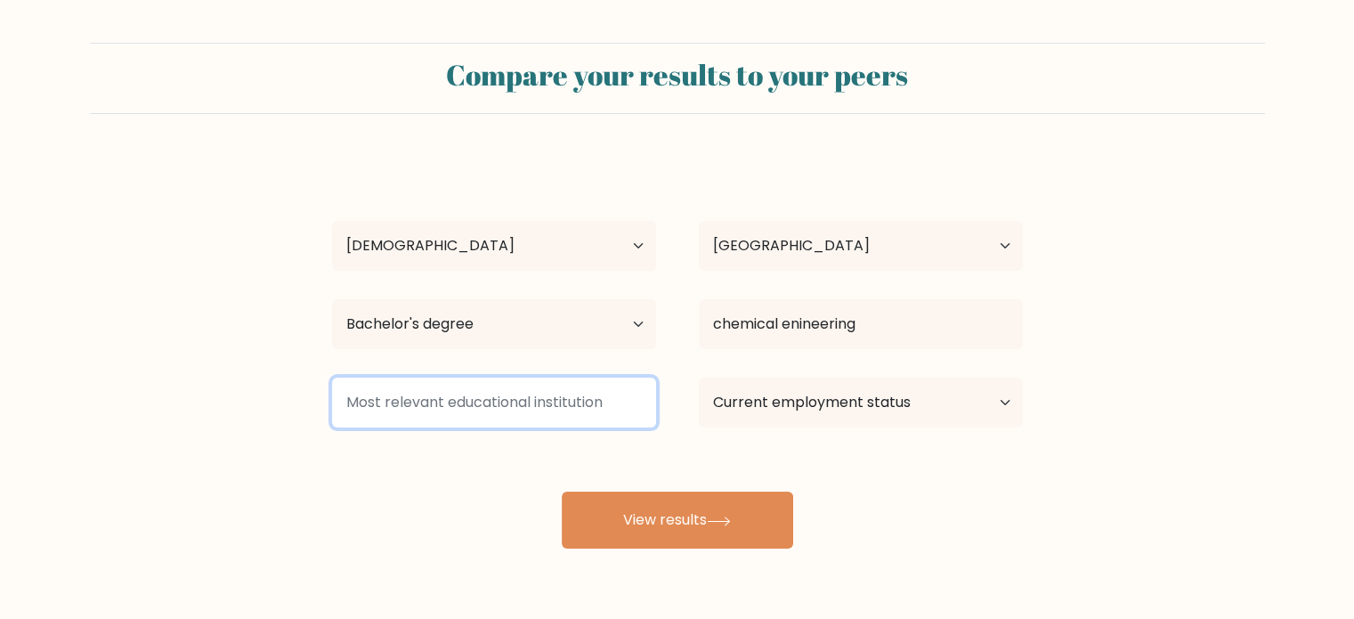
click at [589, 408] on input at bounding box center [494, 402] width 324 height 50
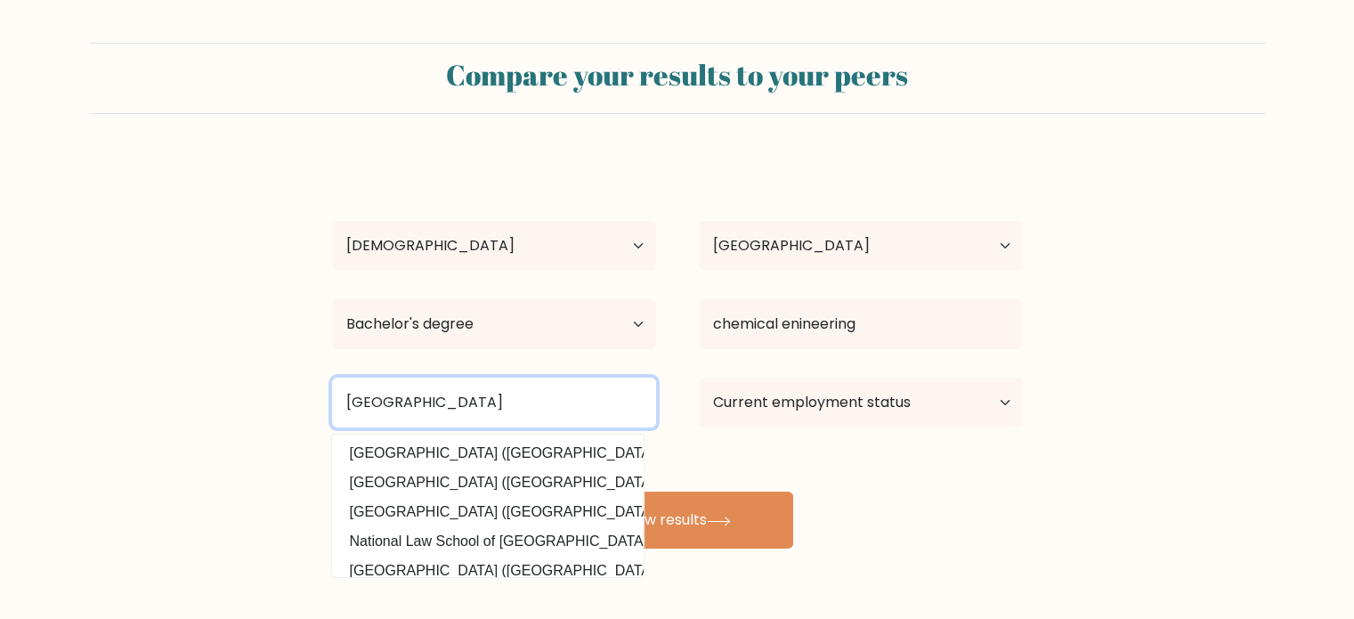
type input "national University of science and technology"
click at [562, 491] on button "View results" at bounding box center [677, 519] width 231 height 57
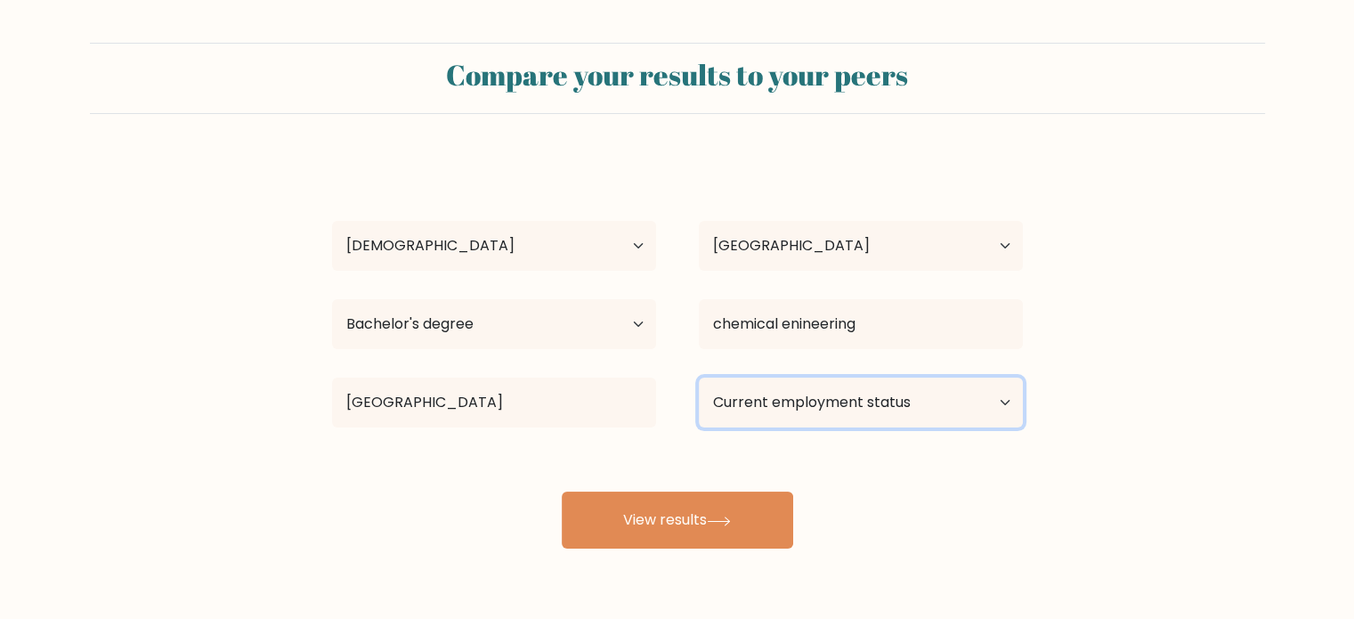
click at [806, 401] on select "Current employment status Employed Student Retired Other / prefer not to answer" at bounding box center [861, 402] width 324 height 50
select select "other"
click at [699, 377] on select "Current employment status Employed Student Retired Other / prefer not to answer" at bounding box center [861, 402] width 324 height 50
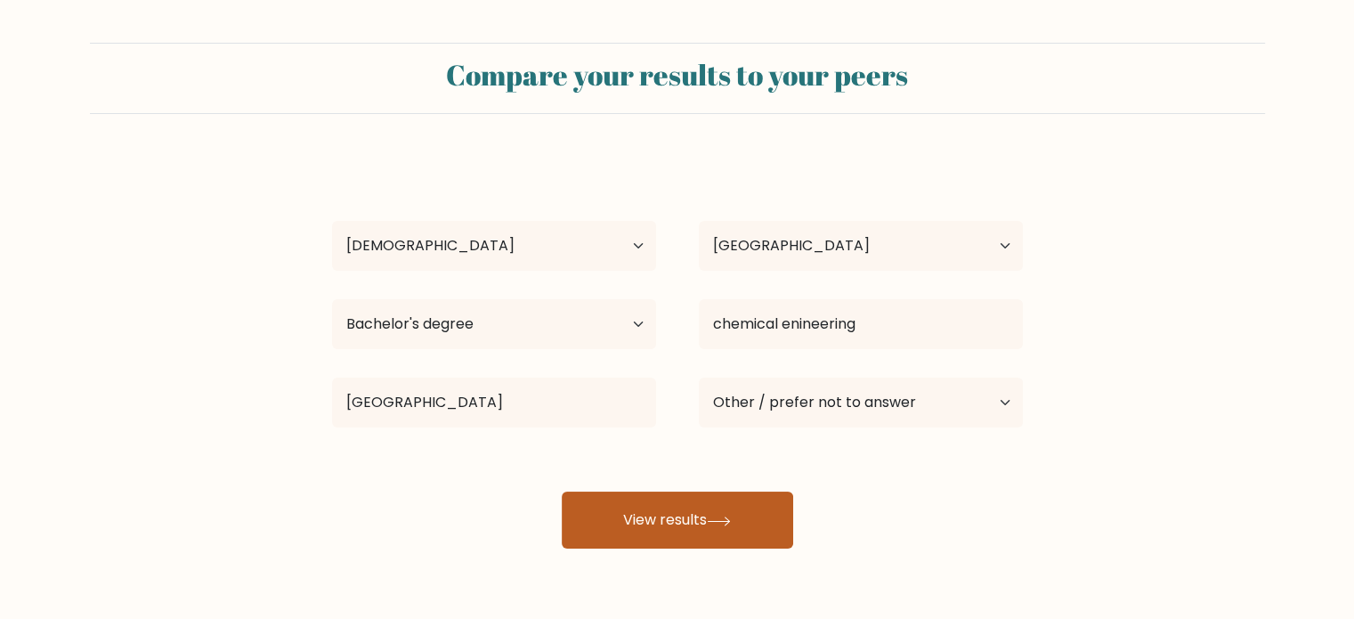
click at [729, 520] on icon at bounding box center [718, 520] width 21 height 8
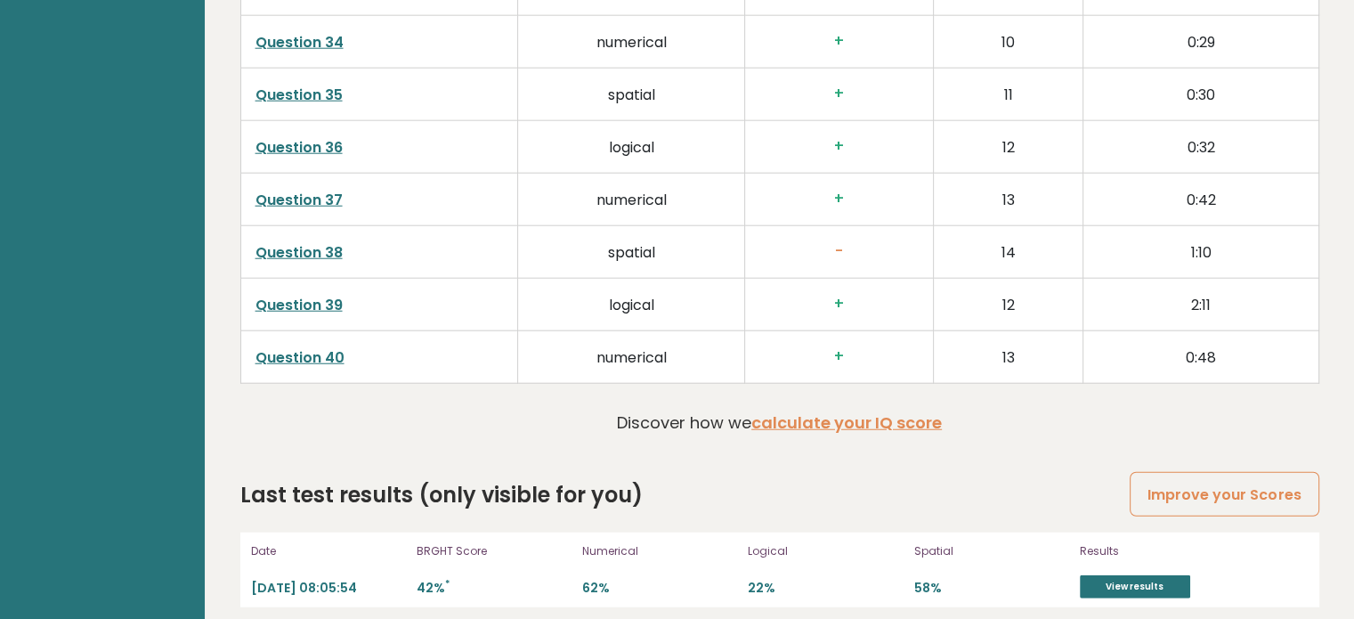
scroll to position [4577, 0]
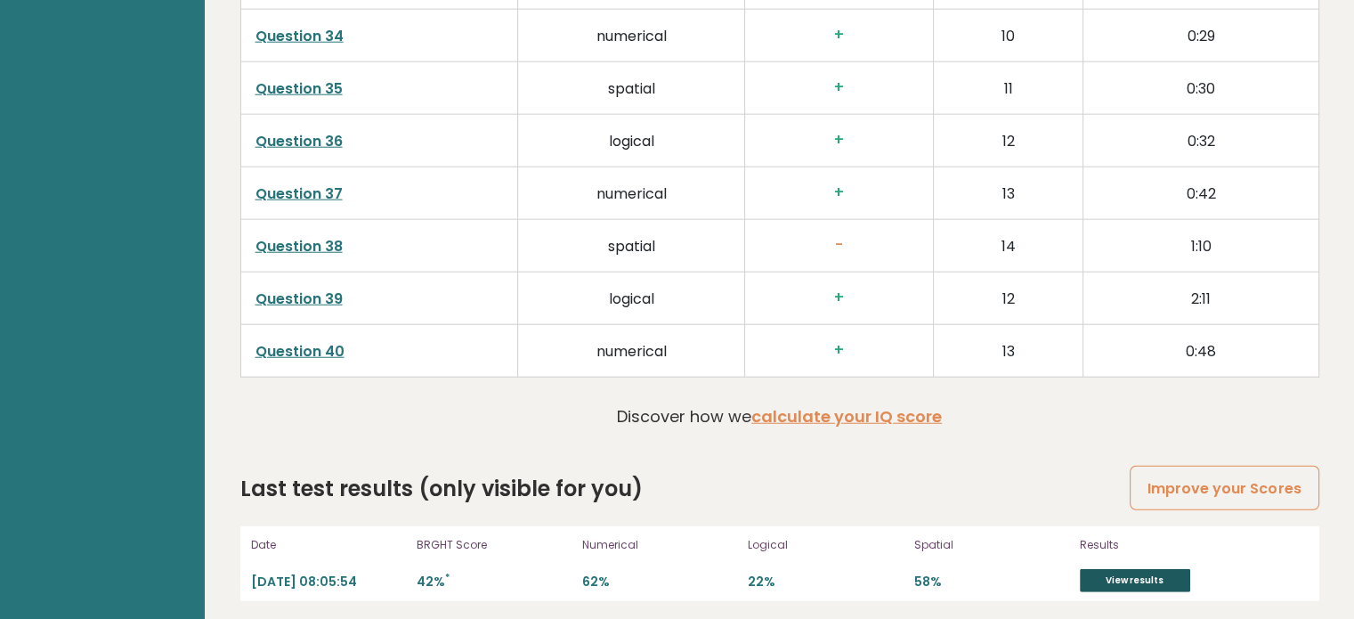
click at [1104, 571] on link "View results" at bounding box center [1135, 580] width 110 height 23
